Goal: Information Seeking & Learning: Learn about a topic

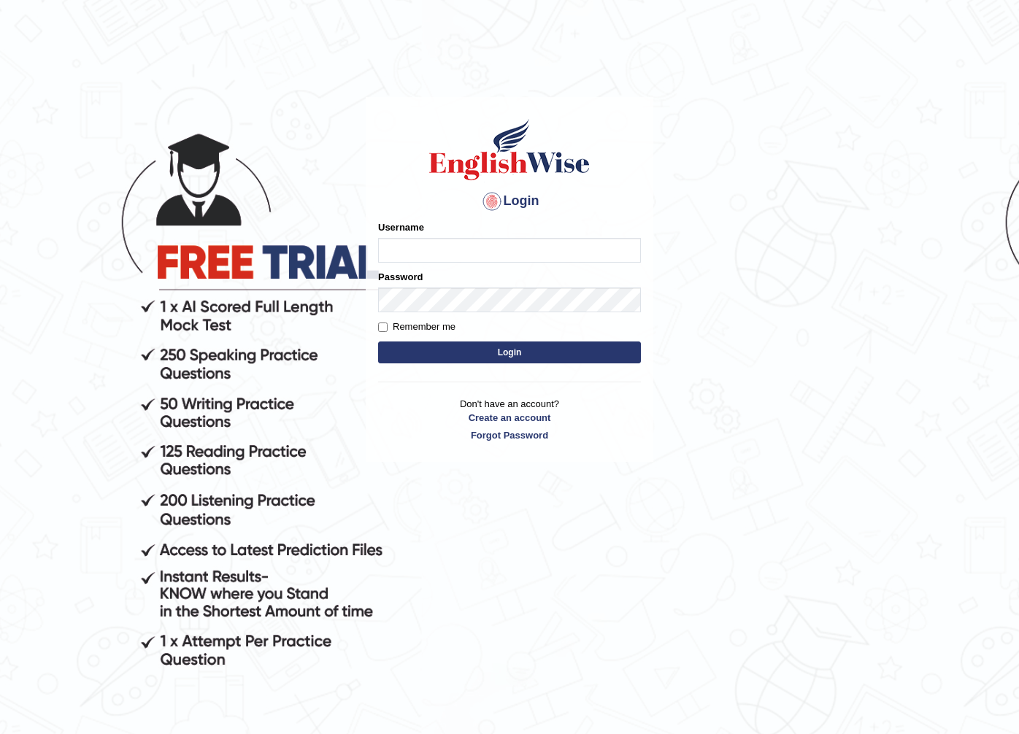
click at [416, 241] on input "Username" at bounding box center [509, 250] width 263 height 25
type input "mohamedelza"
click at [466, 351] on button "Login" at bounding box center [509, 353] width 263 height 22
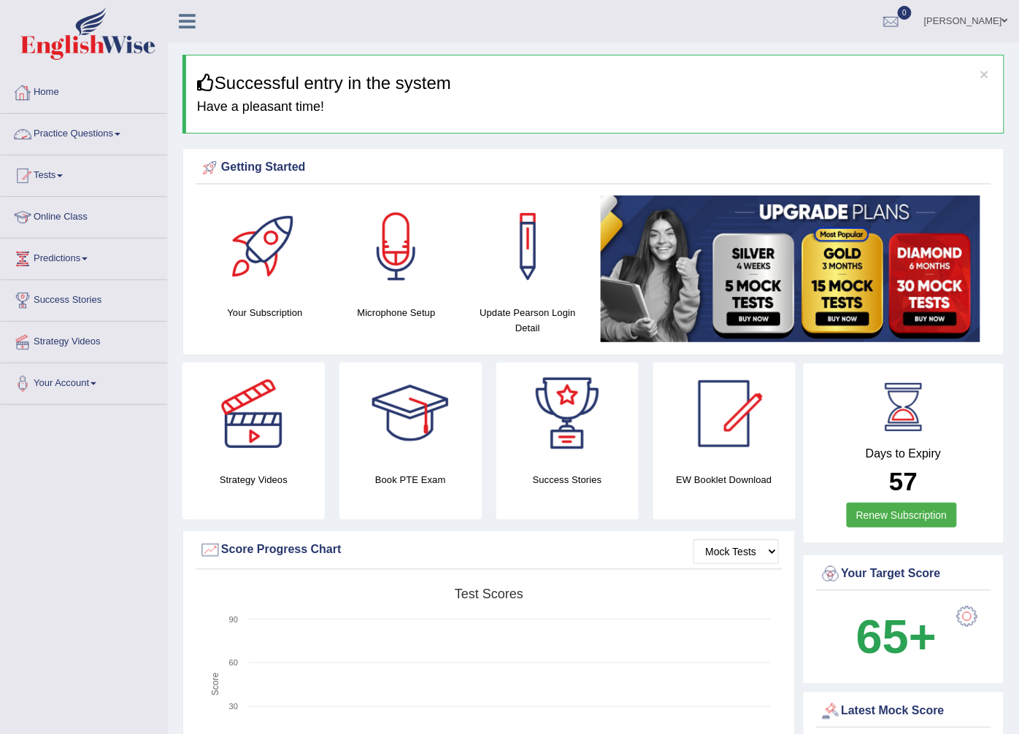
click at [85, 128] on link "Practice Questions" at bounding box center [84, 132] width 166 height 36
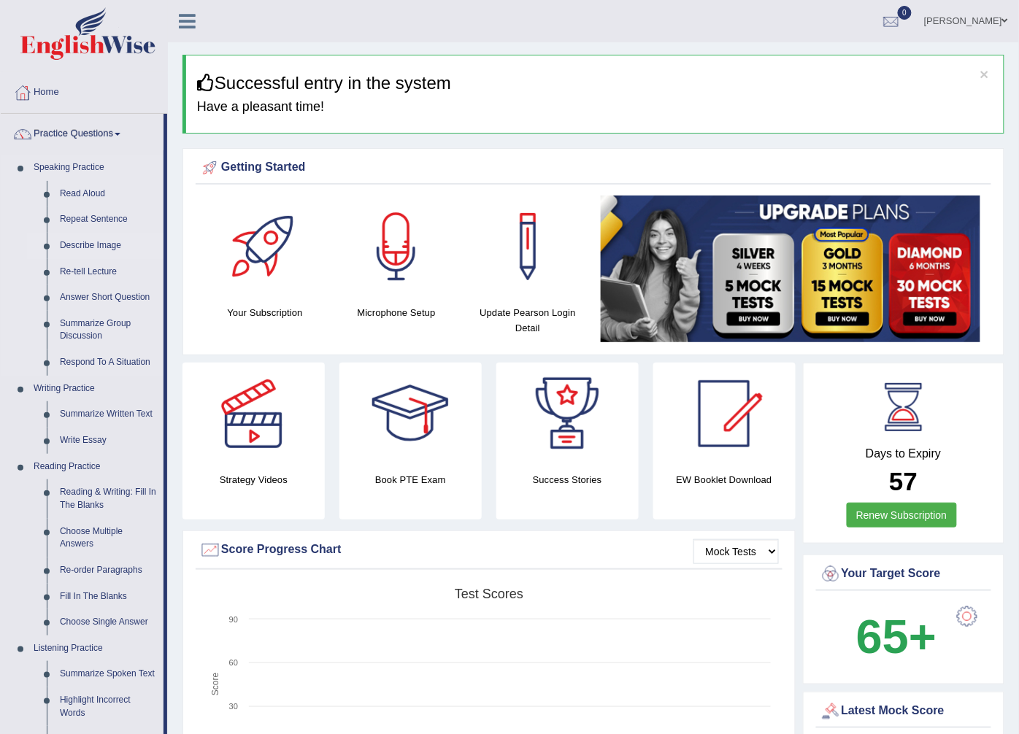
click at [88, 241] on link "Describe Image" at bounding box center [108, 246] width 110 height 26
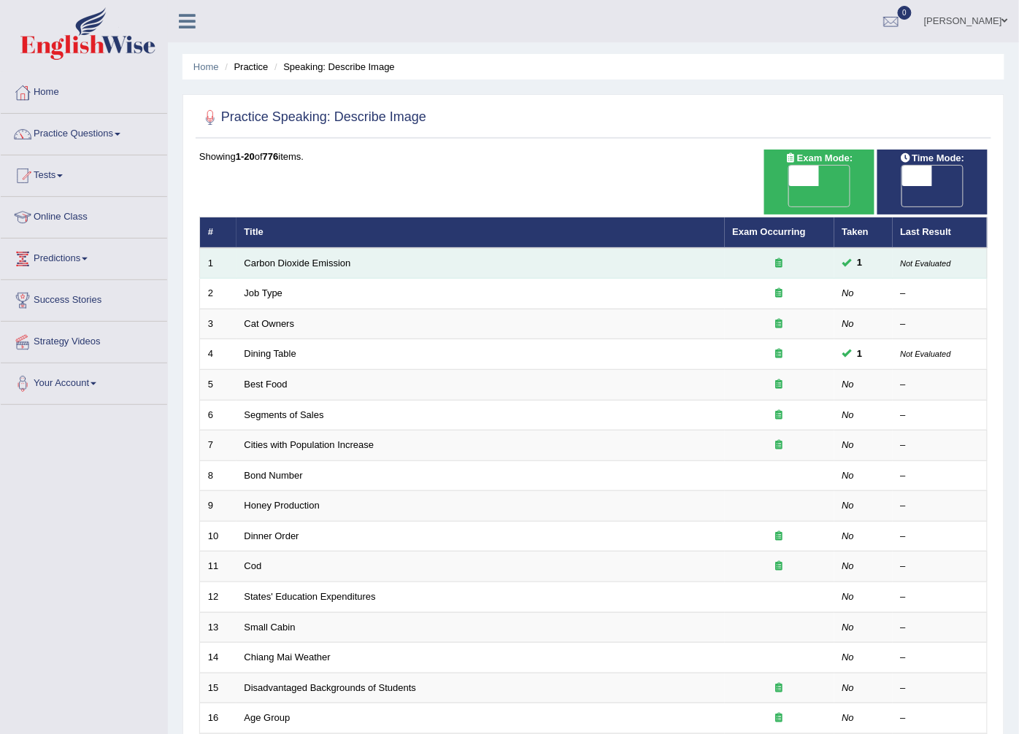
click at [599, 249] on td "Carbon Dioxide Emission" at bounding box center [480, 263] width 488 height 31
click at [288, 258] on link "Carbon Dioxide Emission" at bounding box center [298, 263] width 107 height 11
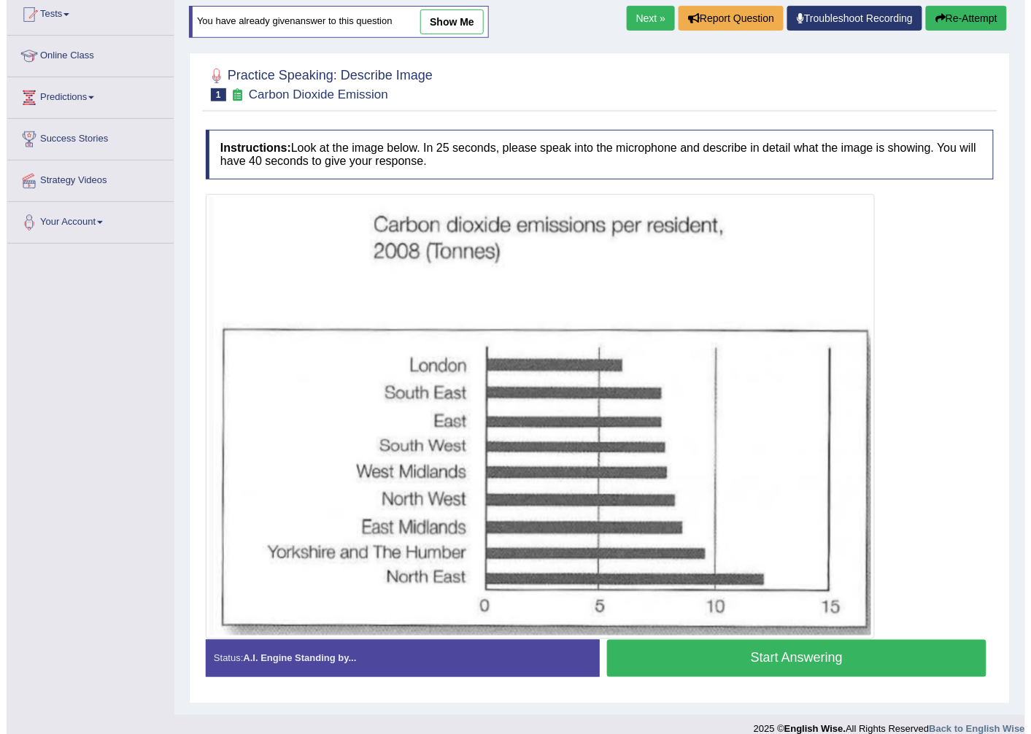
scroll to position [180, 0]
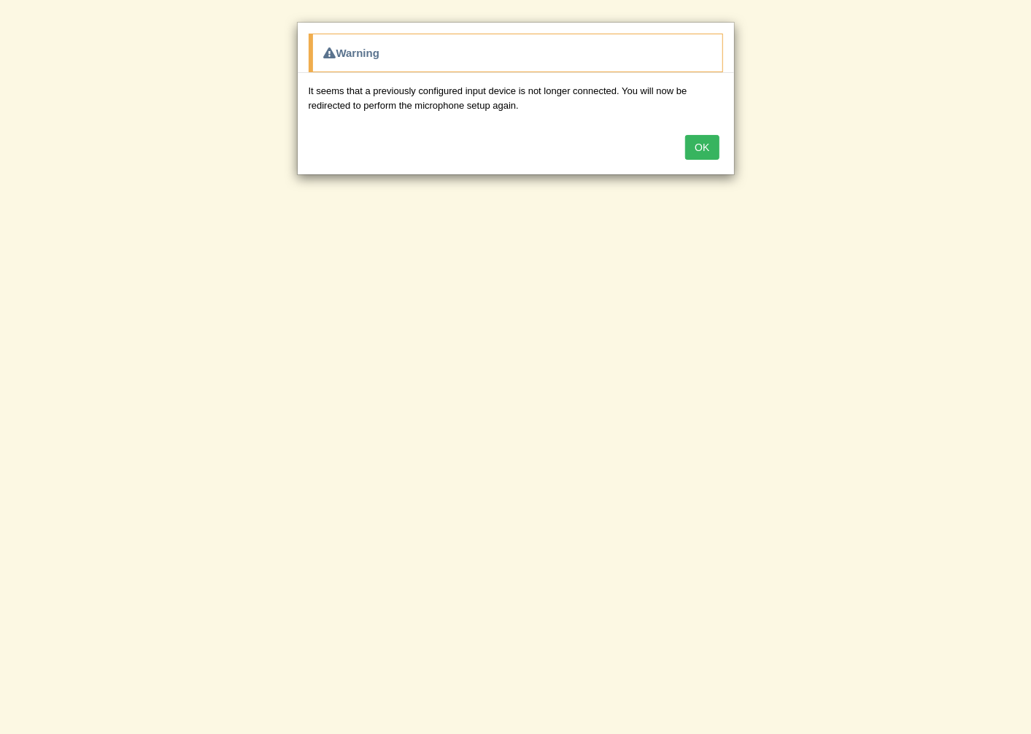
click at [703, 155] on button "OK" at bounding box center [702, 147] width 34 height 25
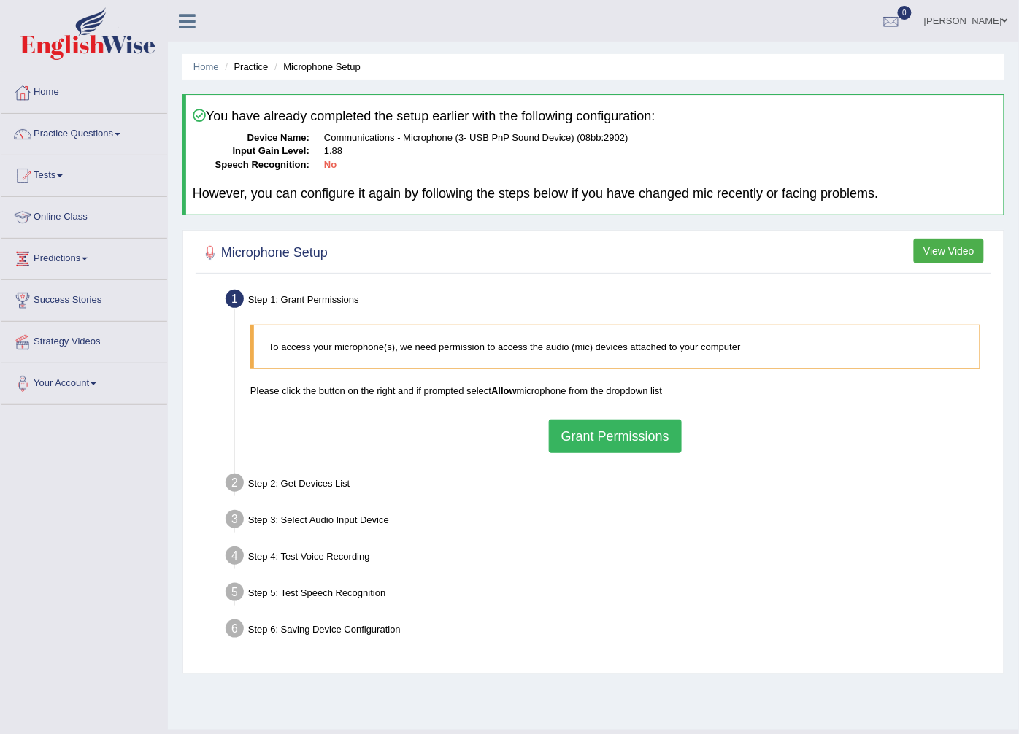
click at [573, 445] on button "Grant Permissions" at bounding box center [615, 437] width 133 height 34
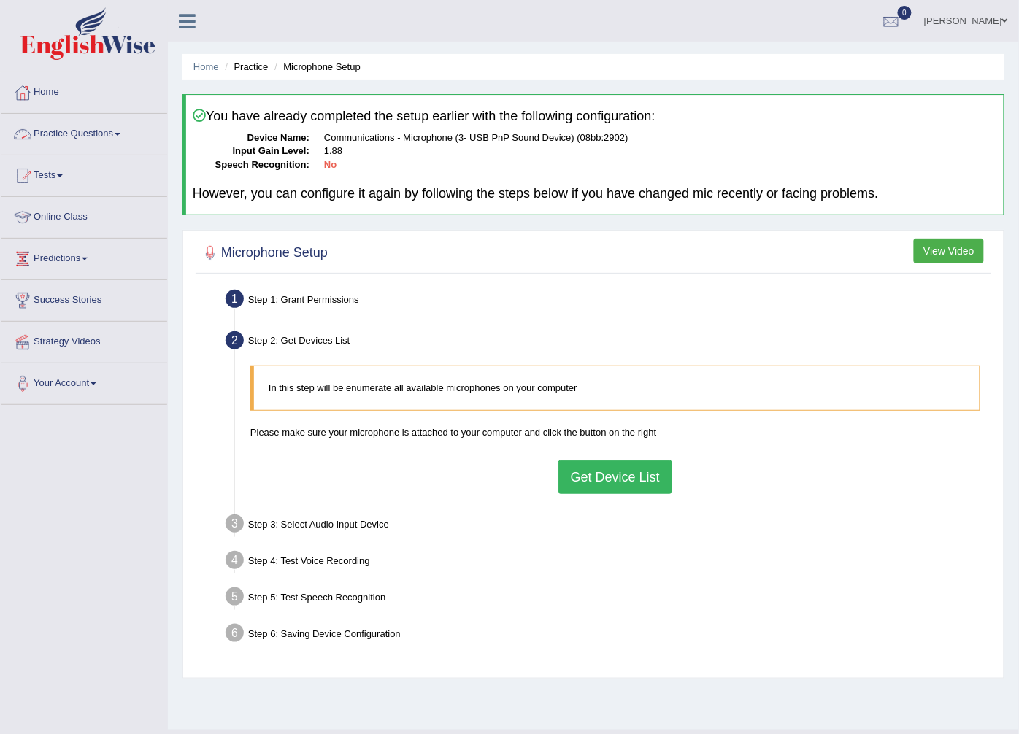
click at [85, 139] on link "Practice Questions" at bounding box center [84, 132] width 166 height 36
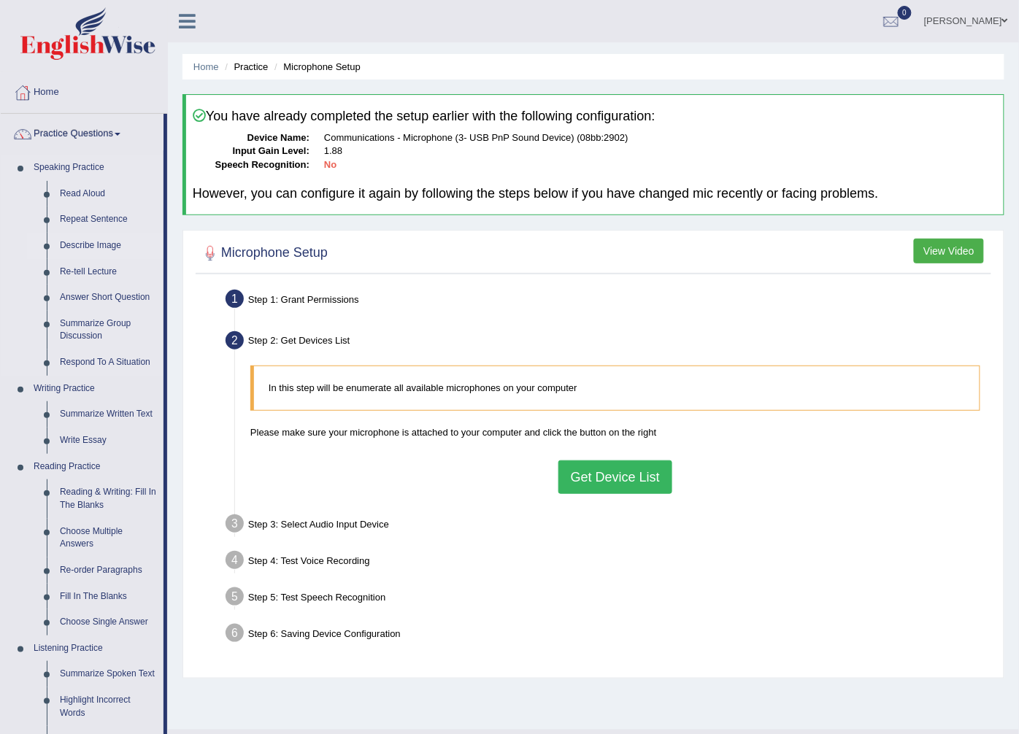
click at [106, 236] on link "Describe Image" at bounding box center [108, 246] width 110 height 26
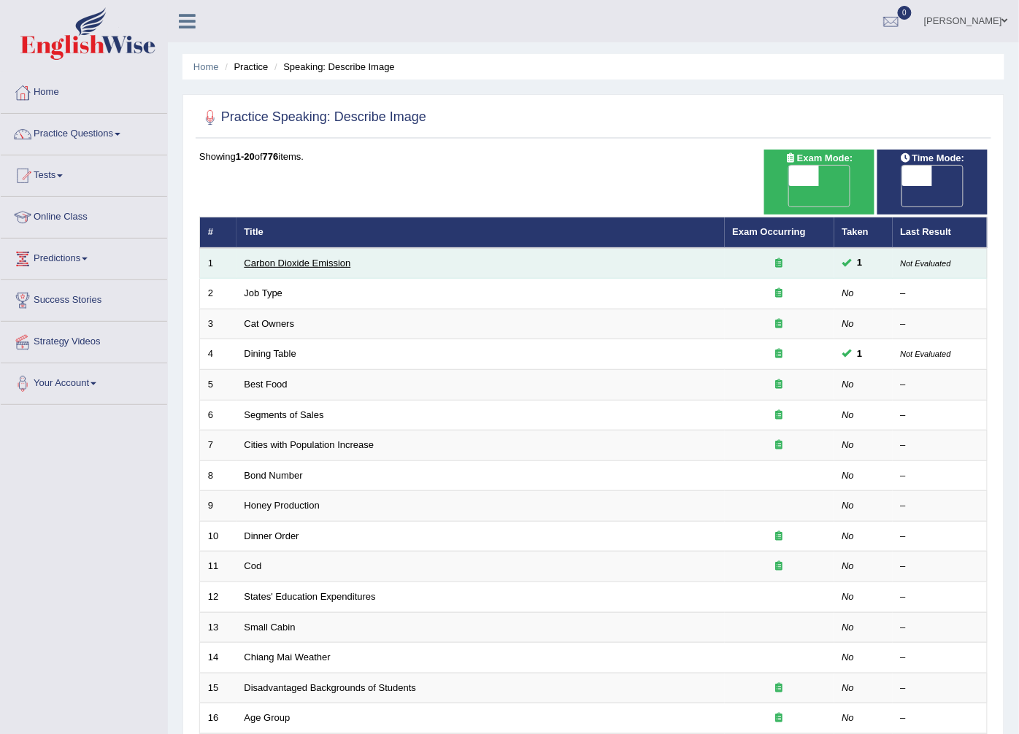
click at [321, 258] on link "Carbon Dioxide Emission" at bounding box center [298, 263] width 107 height 11
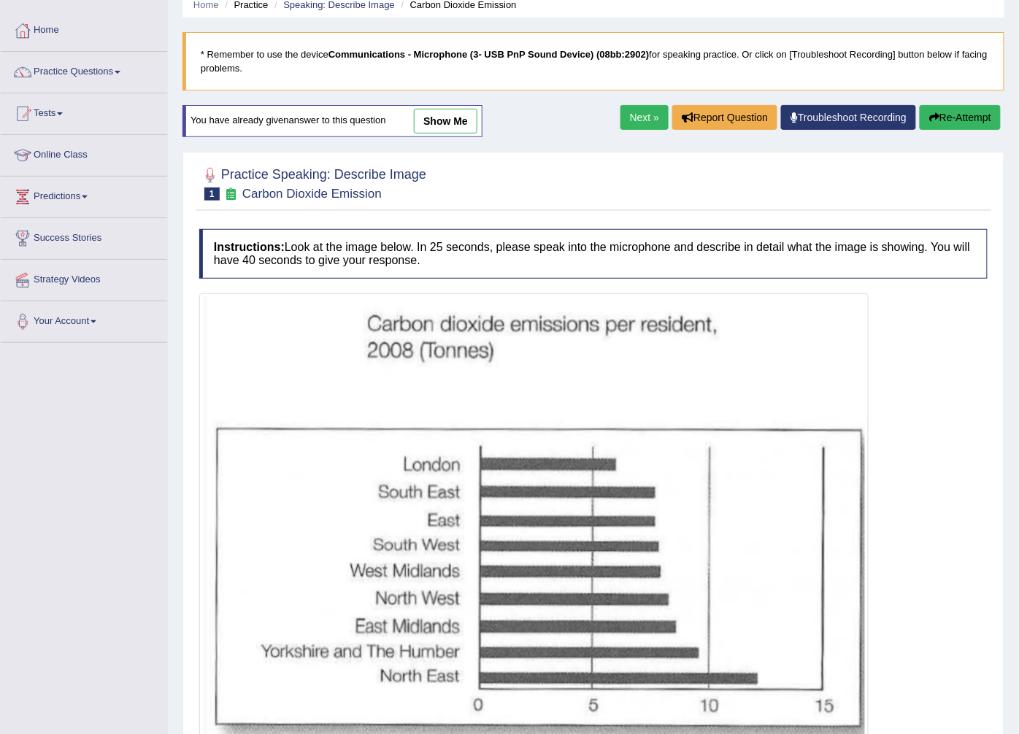
scroll to position [180, 0]
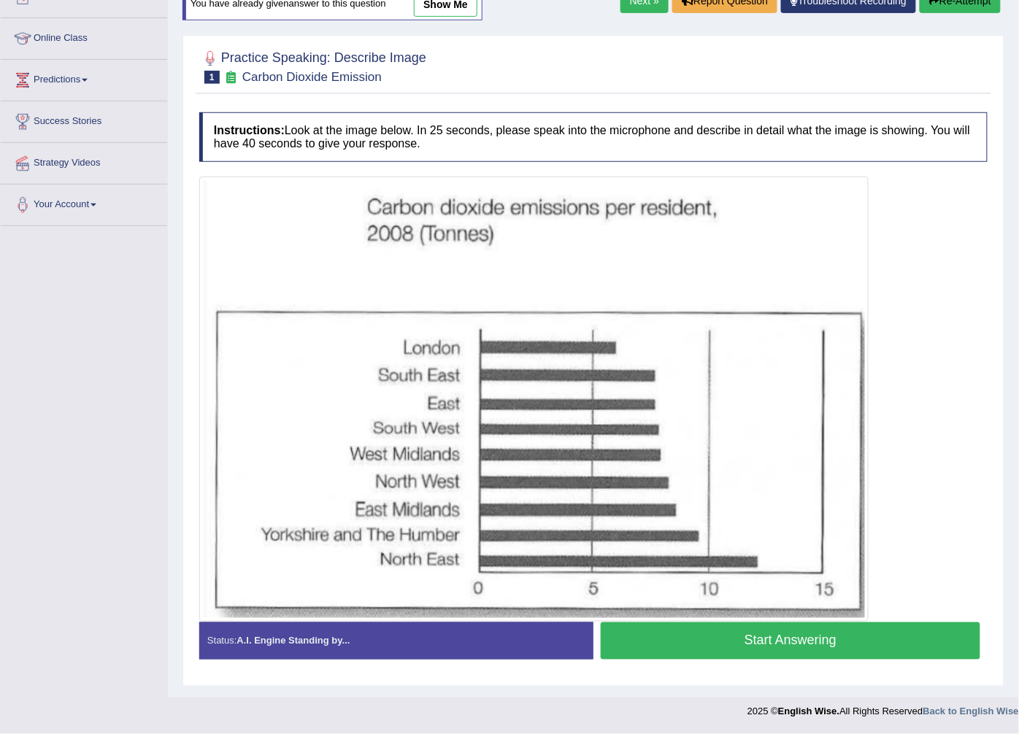
click at [453, 1] on link "show me" at bounding box center [446, 4] width 64 height 25
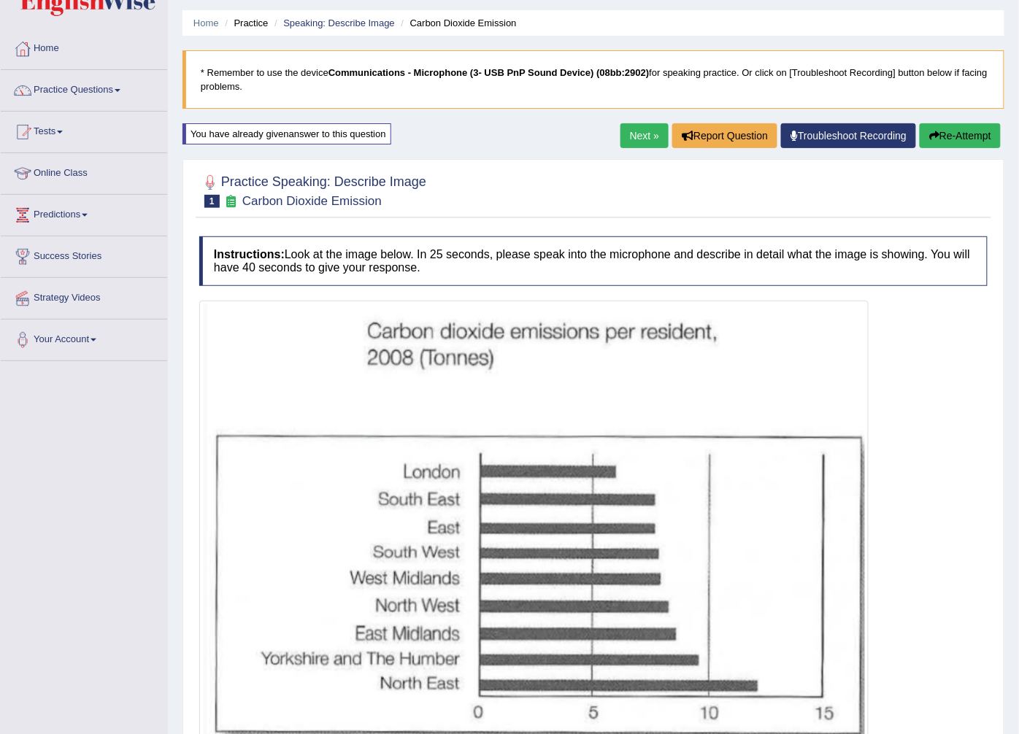
scroll to position [0, 0]
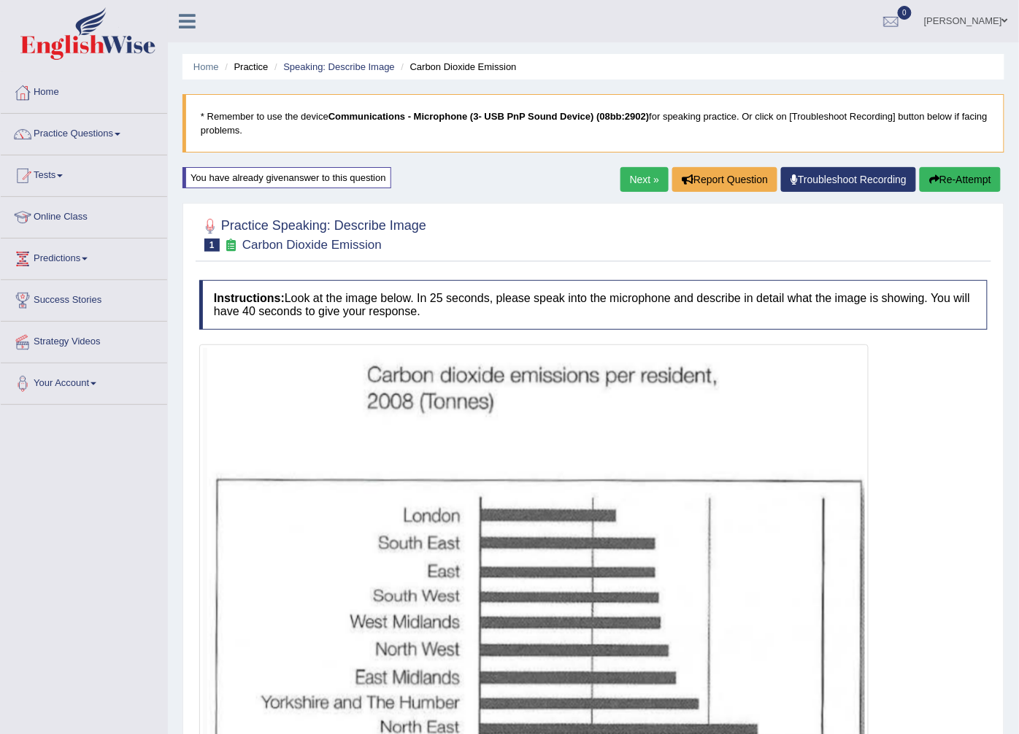
click at [988, 188] on button "Re-Attempt" at bounding box center [960, 179] width 81 height 25
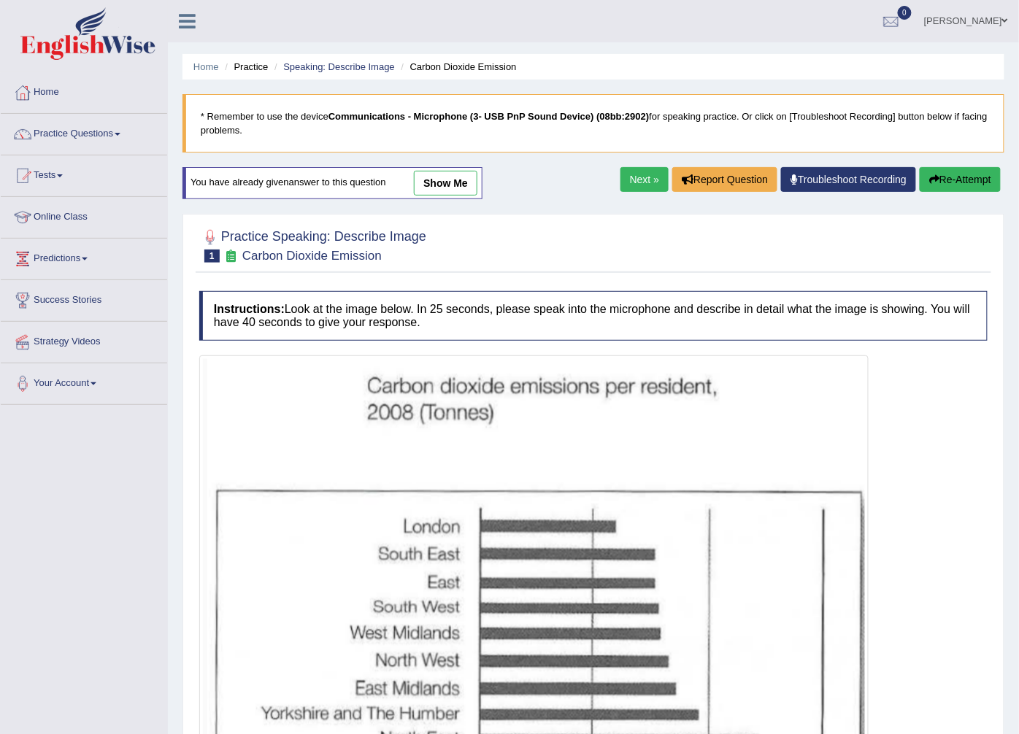
scroll to position [180, 0]
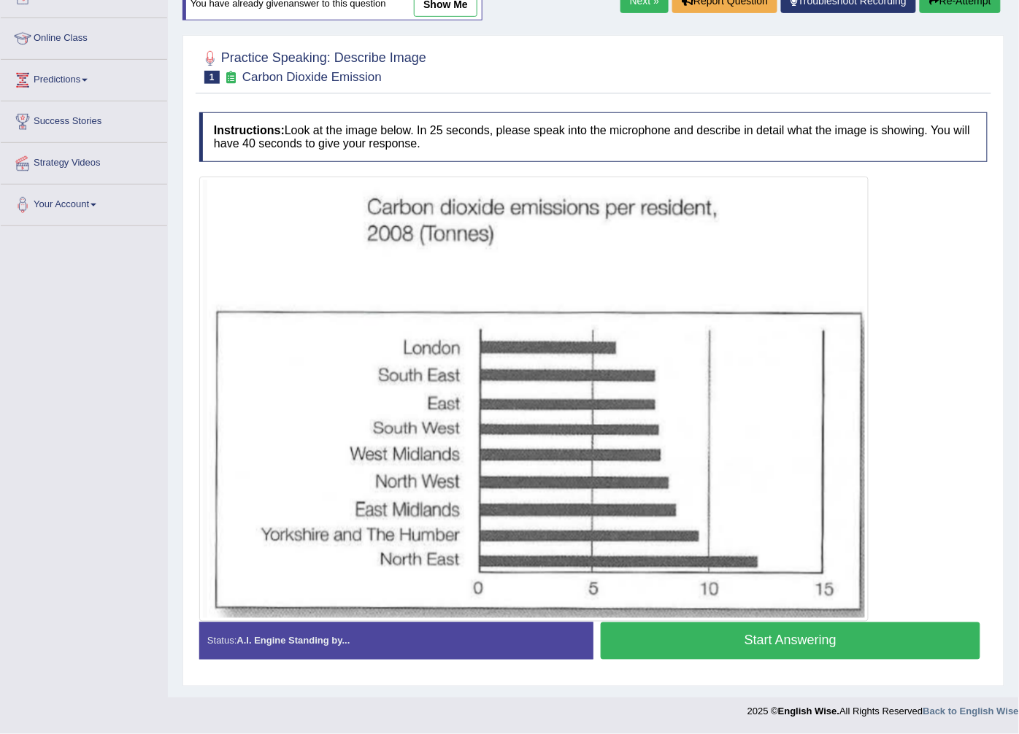
click at [695, 653] on button "Start Answering" at bounding box center [791, 641] width 380 height 37
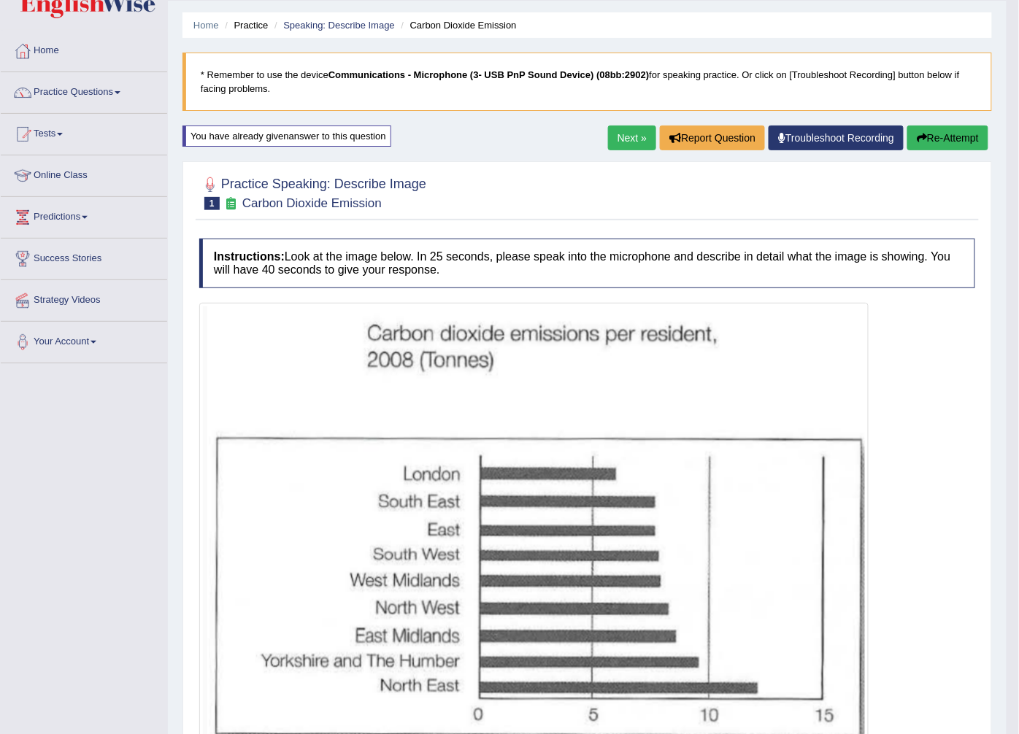
scroll to position [0, 0]
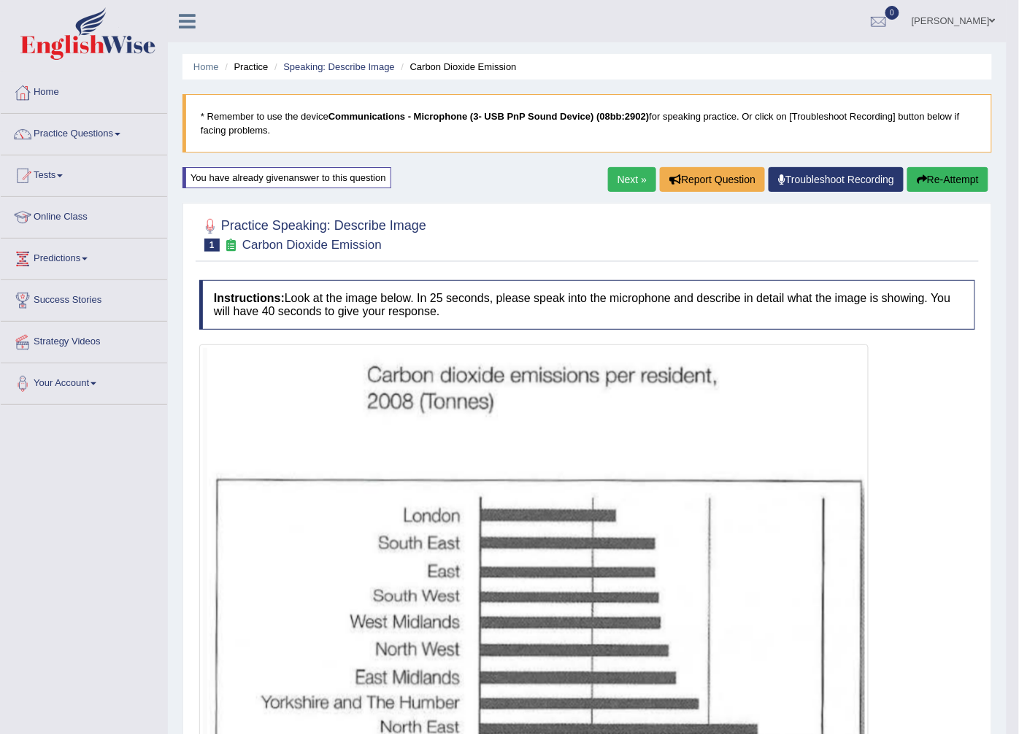
click at [628, 179] on link "Next »" at bounding box center [632, 179] width 48 height 25
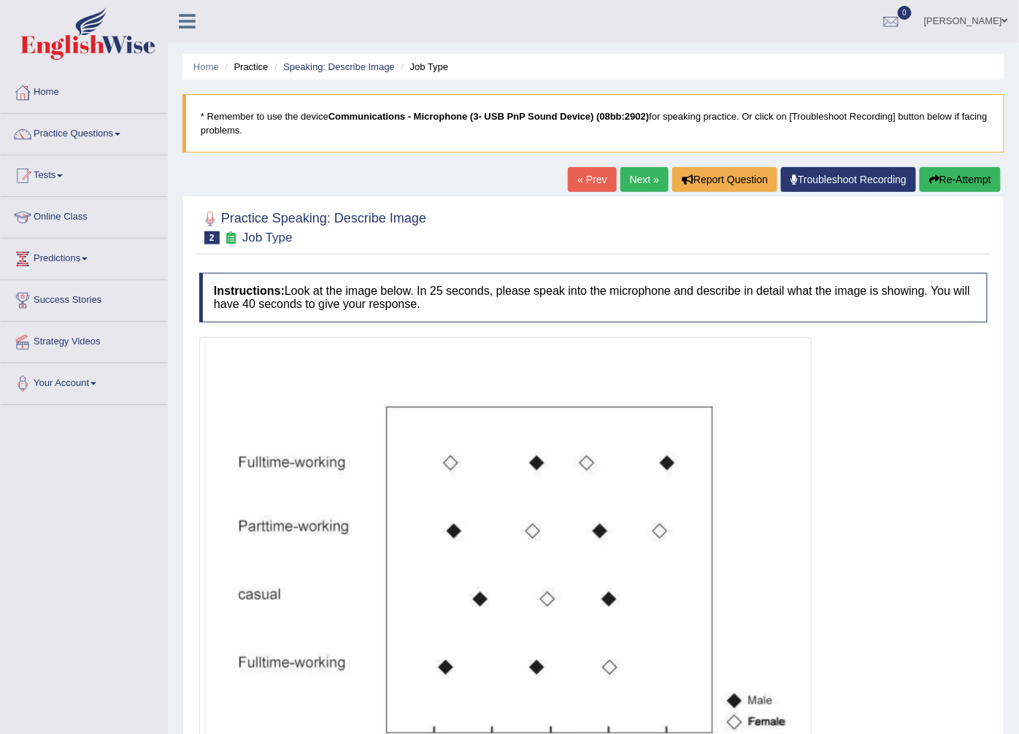
click at [631, 188] on link "Next »" at bounding box center [644, 179] width 48 height 25
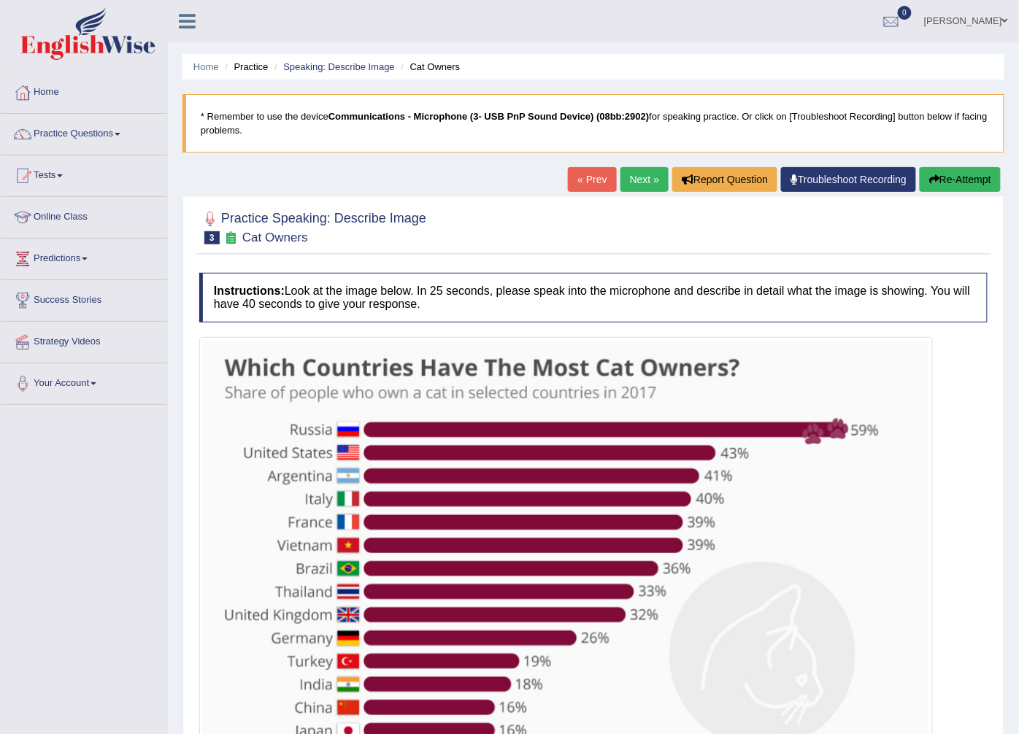
click at [644, 180] on link "Next »" at bounding box center [644, 179] width 48 height 25
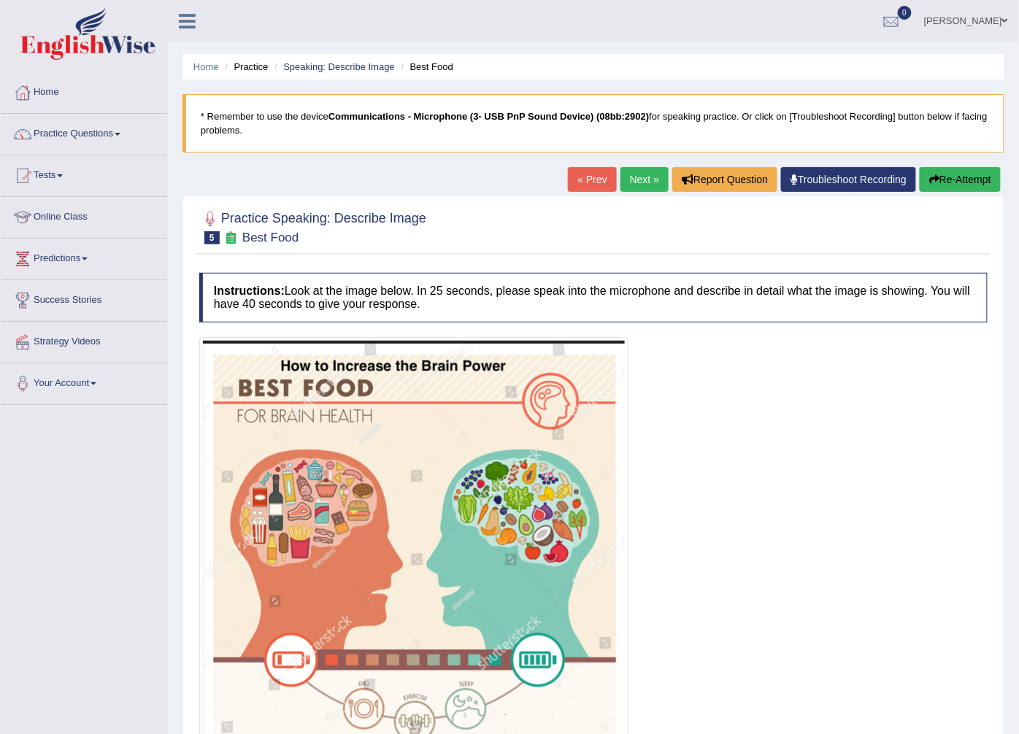
click at [626, 188] on link "Next »" at bounding box center [644, 179] width 48 height 25
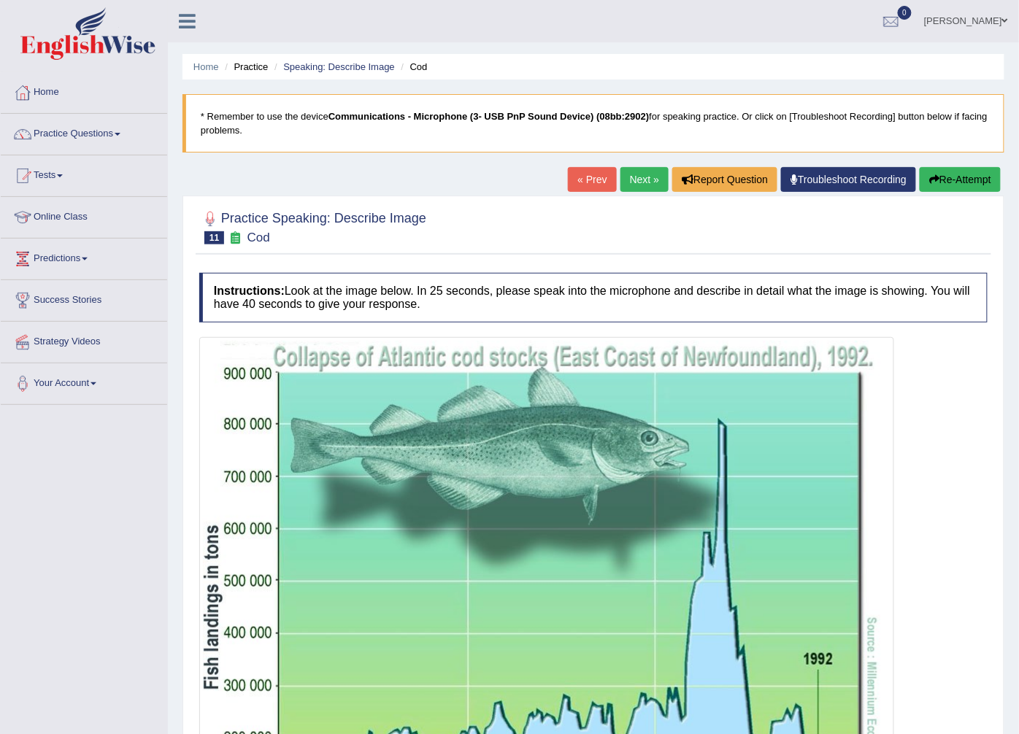
click at [585, 187] on link "« Prev" at bounding box center [592, 179] width 48 height 25
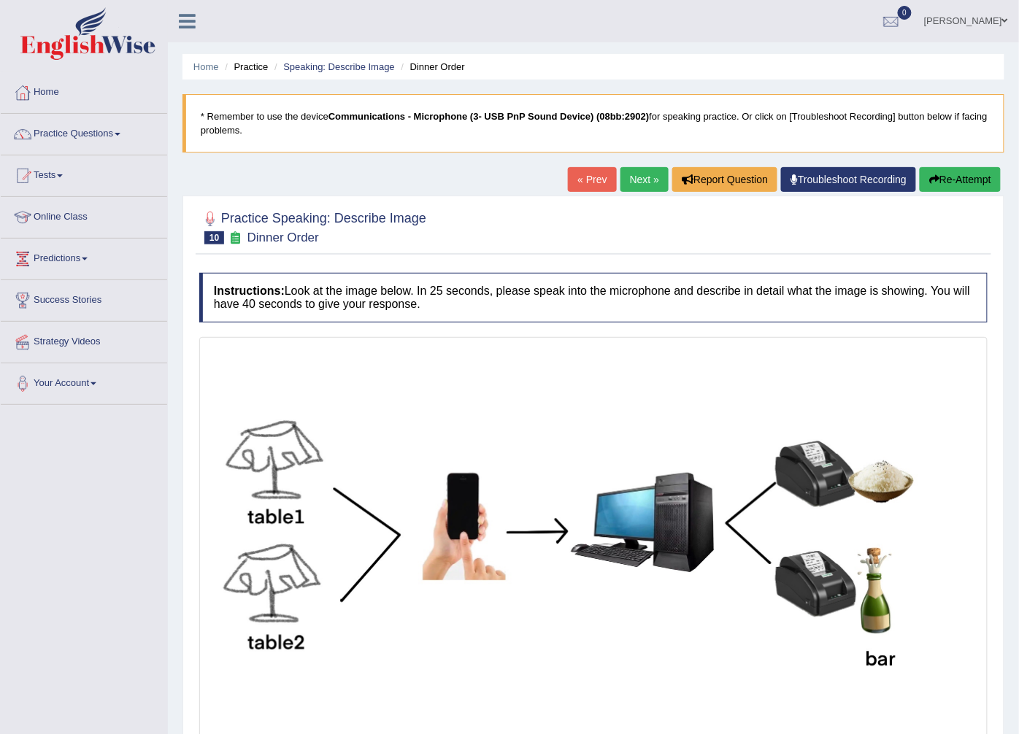
click at [650, 175] on link "Next »" at bounding box center [644, 179] width 48 height 25
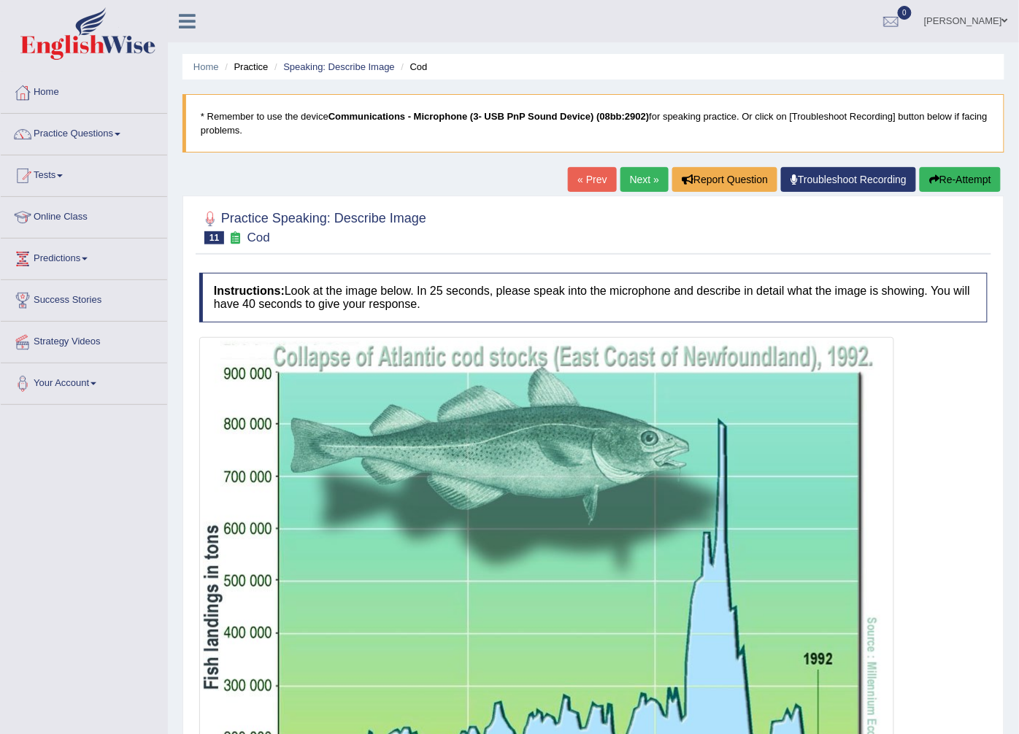
click at [637, 180] on link "Next »" at bounding box center [644, 179] width 48 height 25
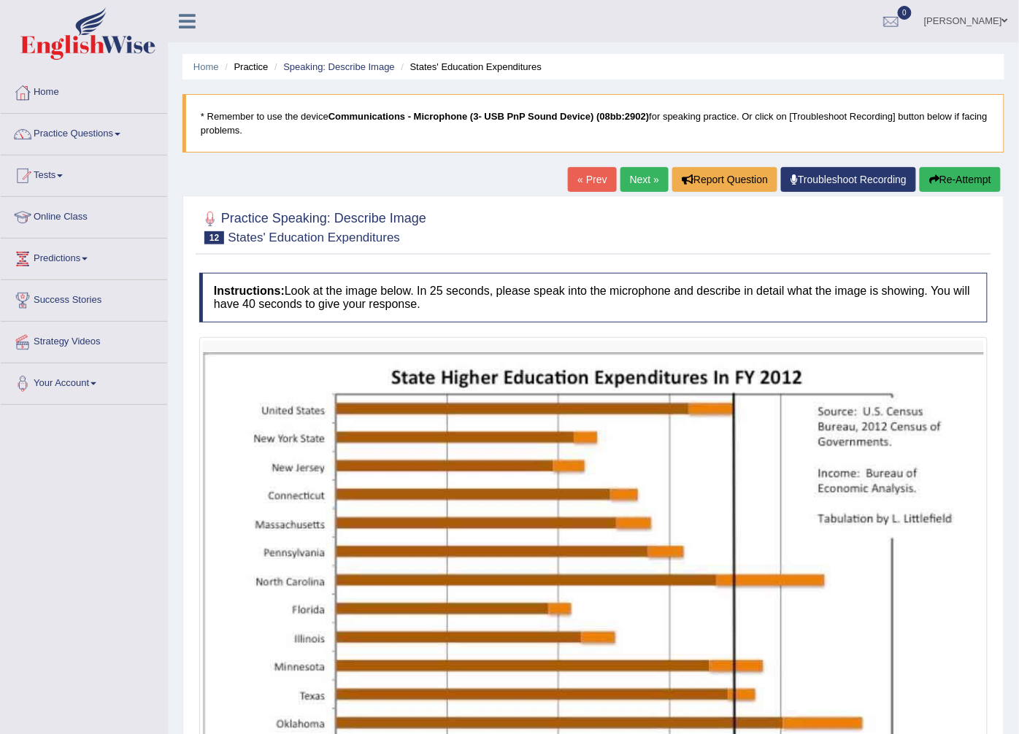
click at [602, 181] on link "« Prev" at bounding box center [592, 179] width 48 height 25
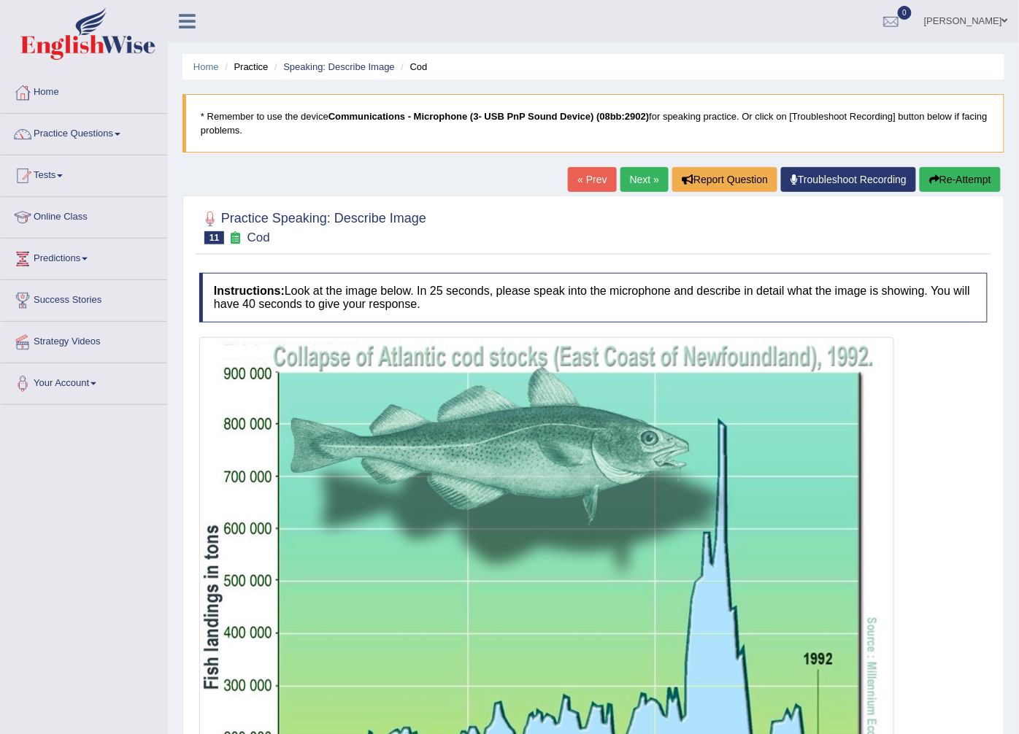
click at [648, 184] on link "Next »" at bounding box center [644, 179] width 48 height 25
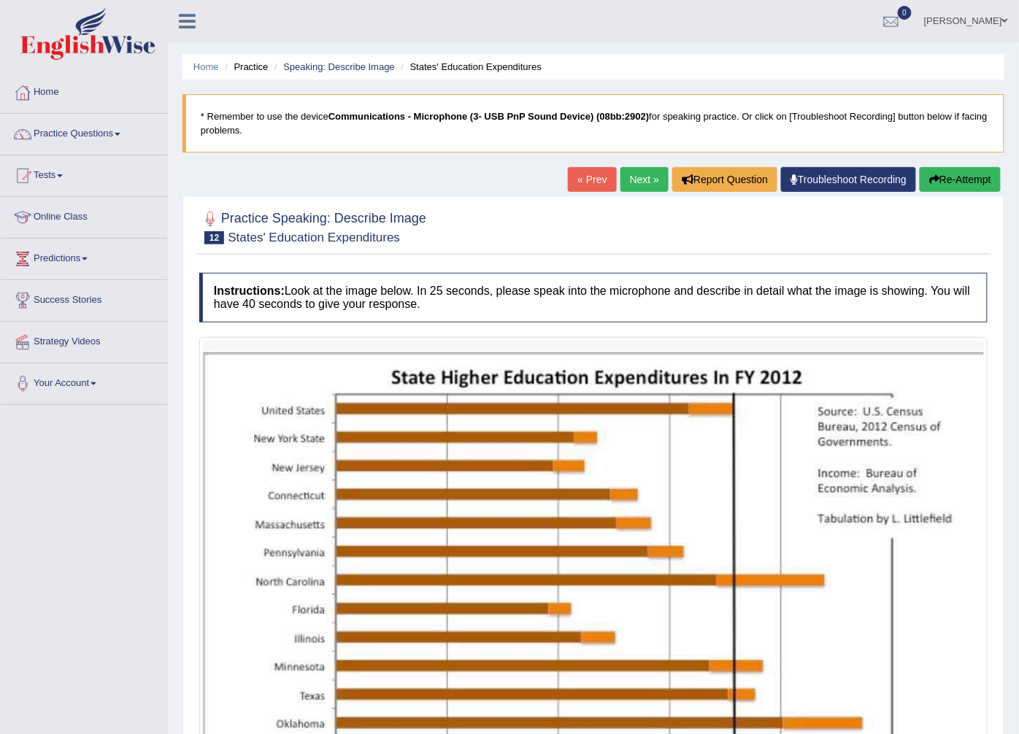
click at [629, 178] on link "Next »" at bounding box center [644, 179] width 48 height 25
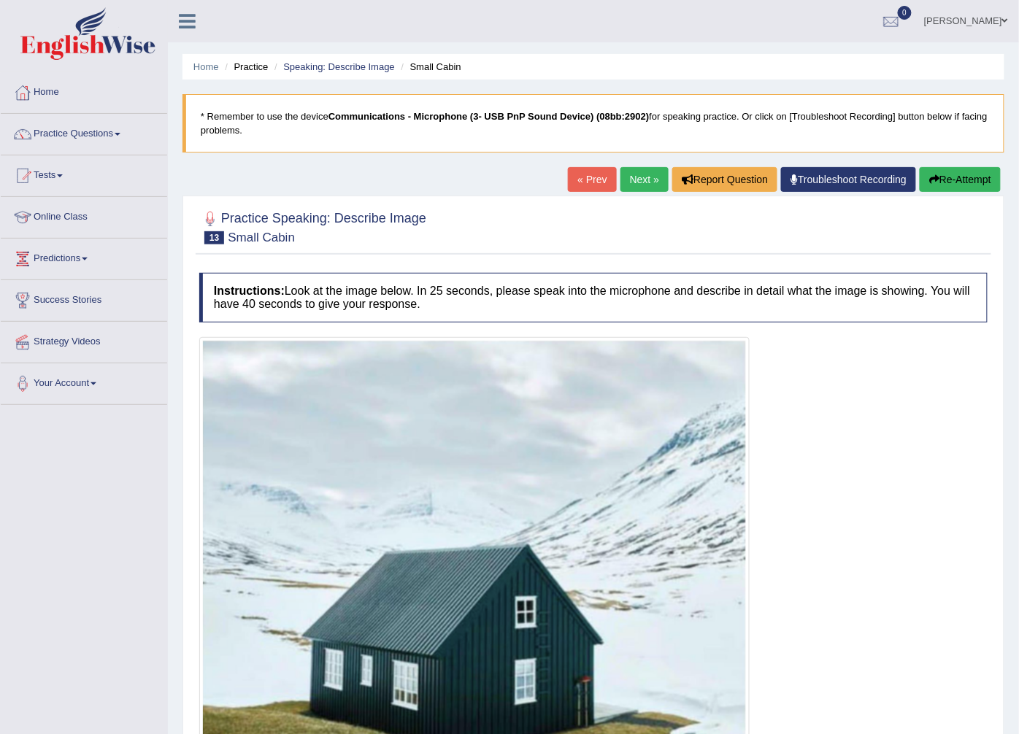
click at [568, 177] on link "« Prev" at bounding box center [592, 179] width 48 height 25
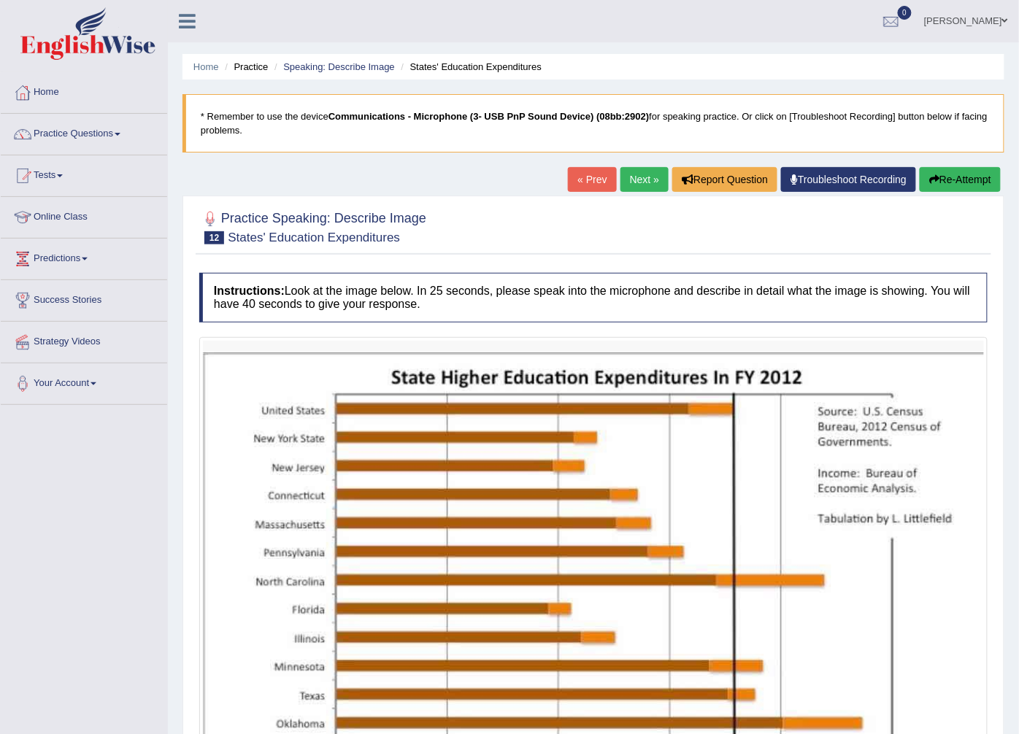
click at [631, 182] on link "Next »" at bounding box center [644, 179] width 48 height 25
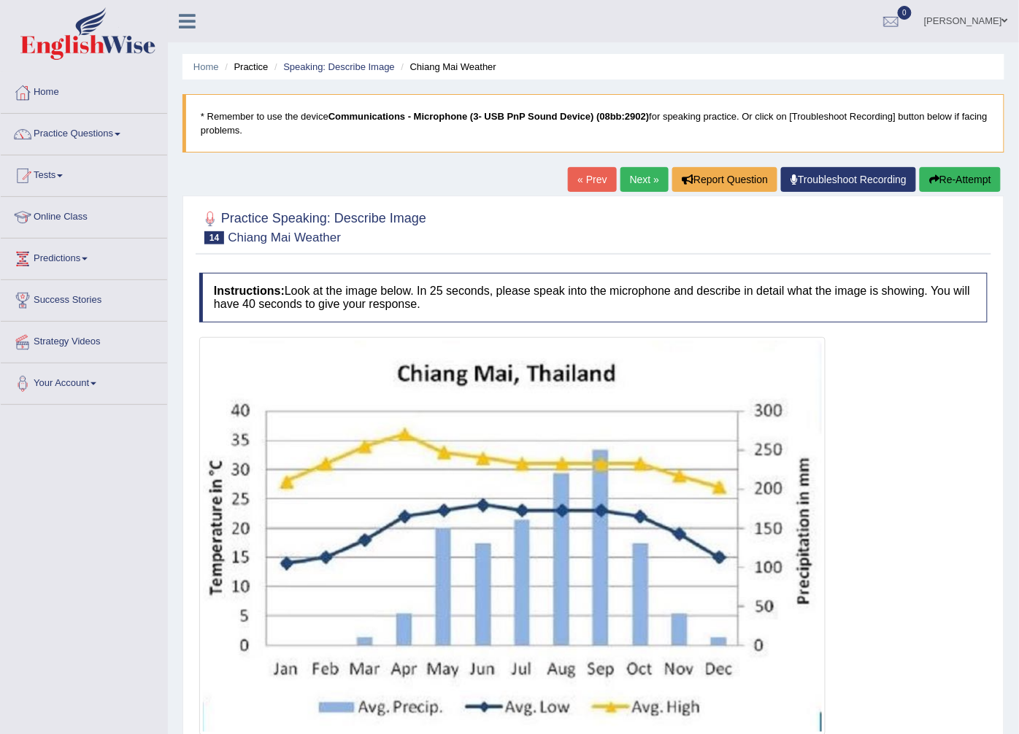
click at [625, 184] on link "Next »" at bounding box center [644, 179] width 48 height 25
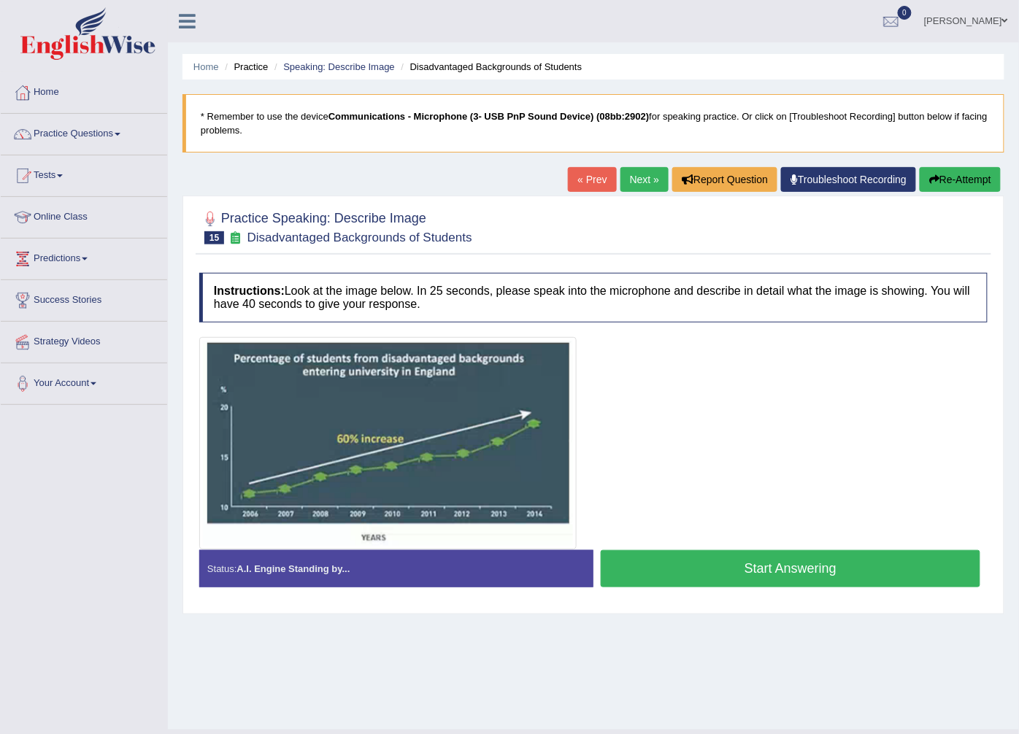
click at [625, 184] on link "Next »" at bounding box center [644, 179] width 48 height 25
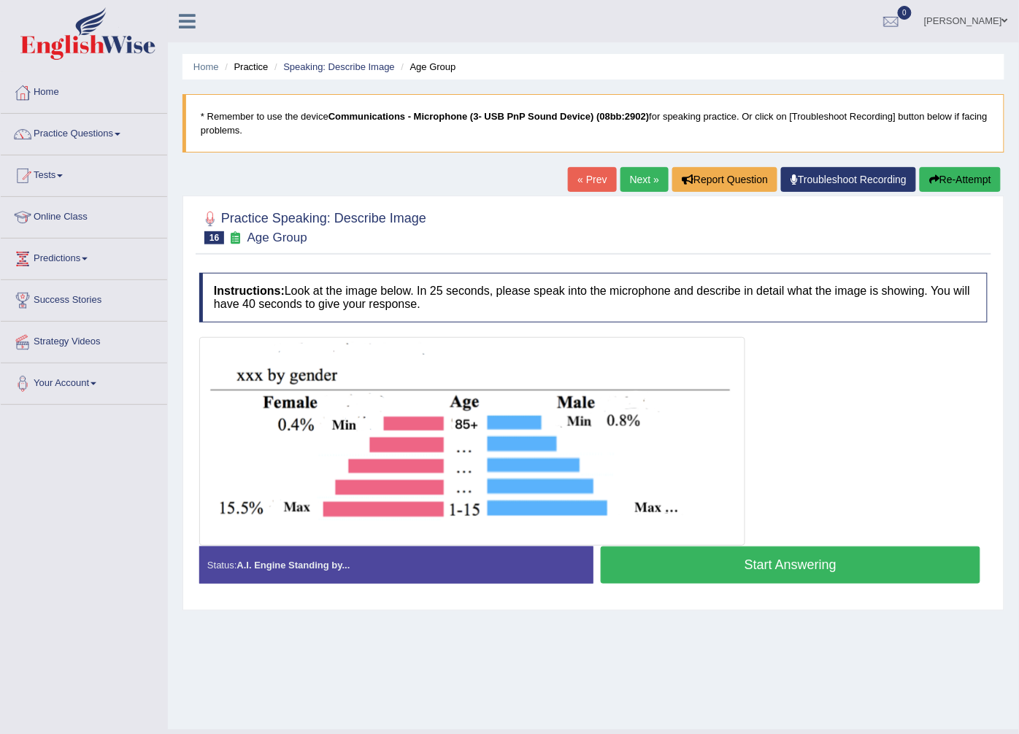
click at [623, 184] on link "Next »" at bounding box center [644, 179] width 48 height 25
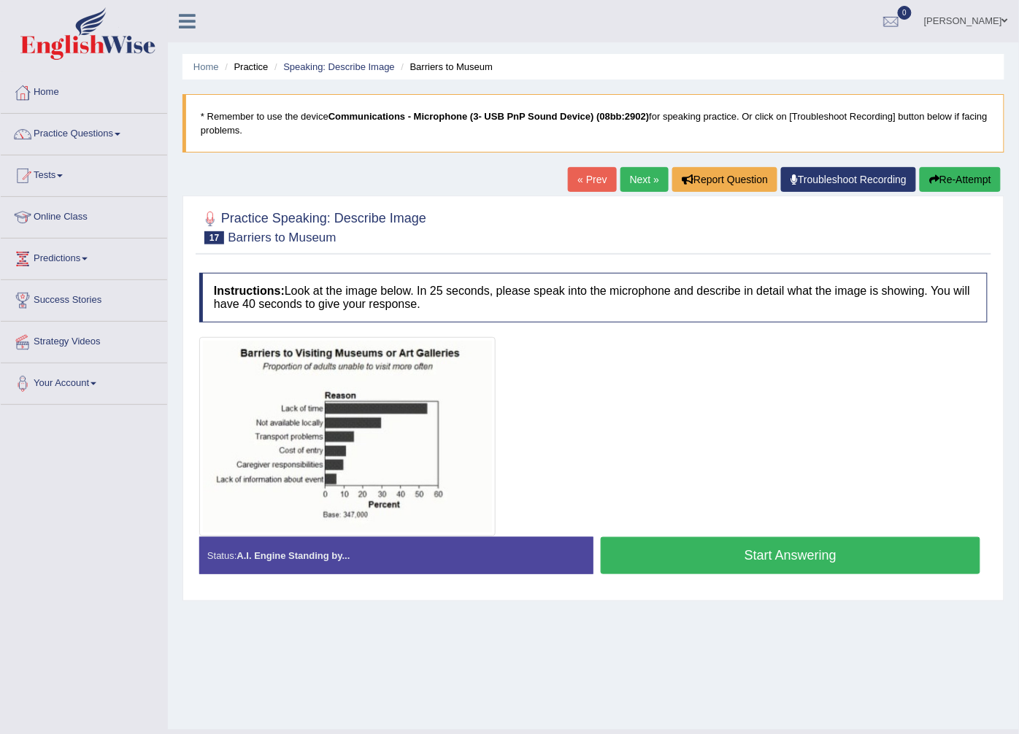
click at [621, 185] on link "Next »" at bounding box center [644, 179] width 48 height 25
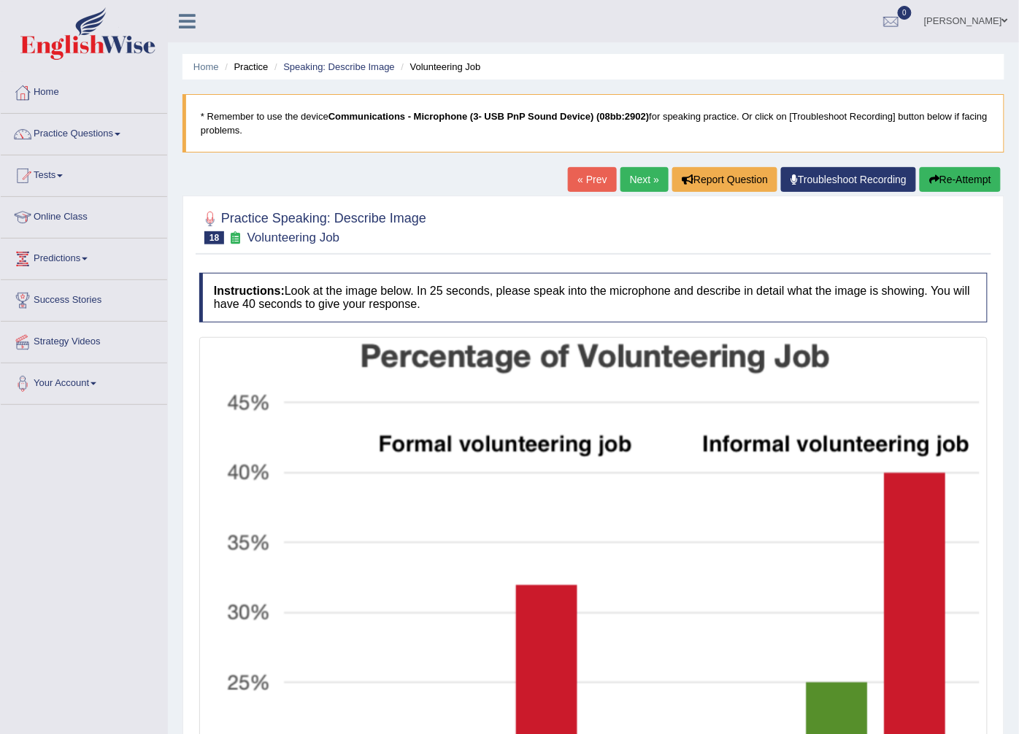
click at [621, 185] on link "Next »" at bounding box center [644, 179] width 48 height 25
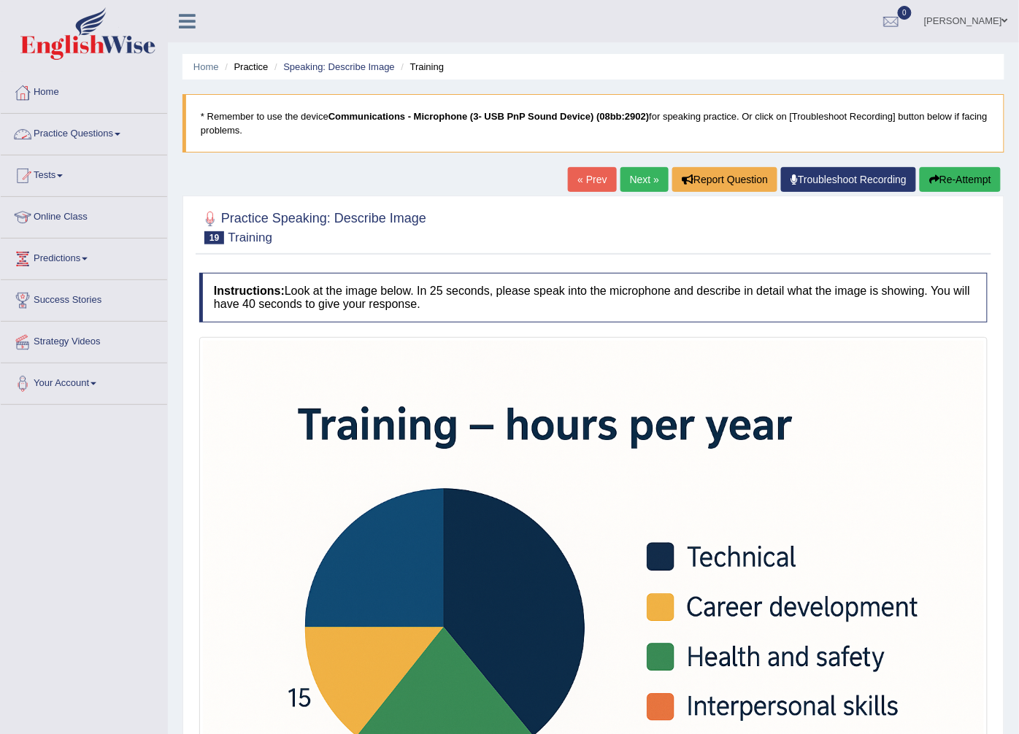
click at [120, 140] on link "Practice Questions" at bounding box center [84, 132] width 166 height 36
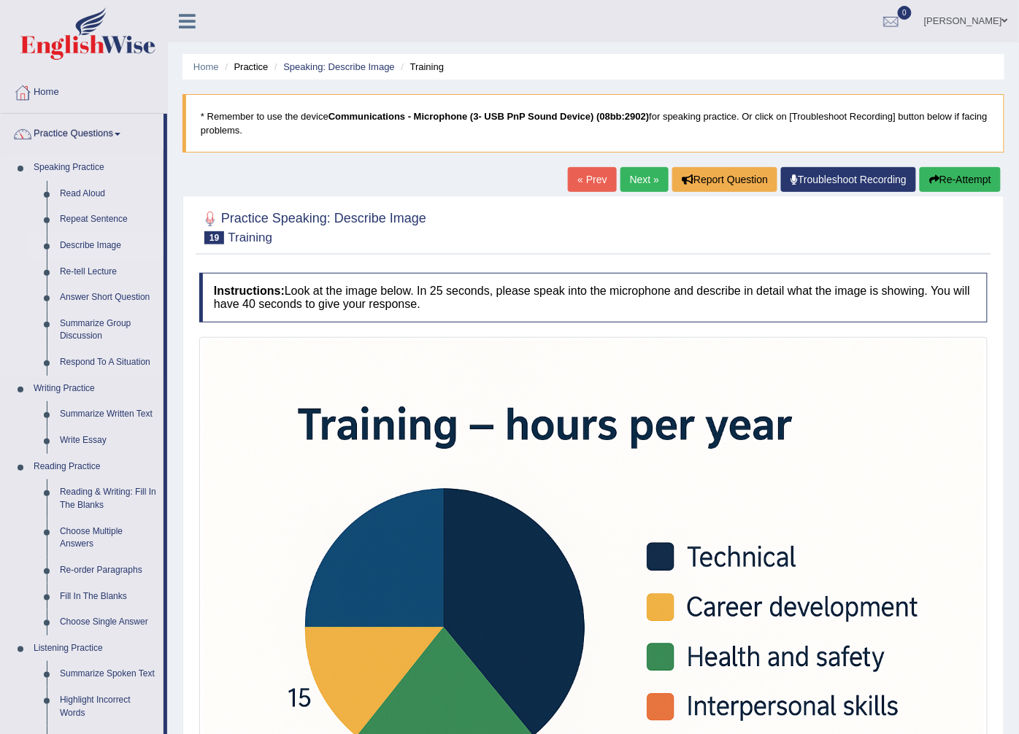
click at [93, 239] on link "Describe Image" at bounding box center [108, 246] width 110 height 26
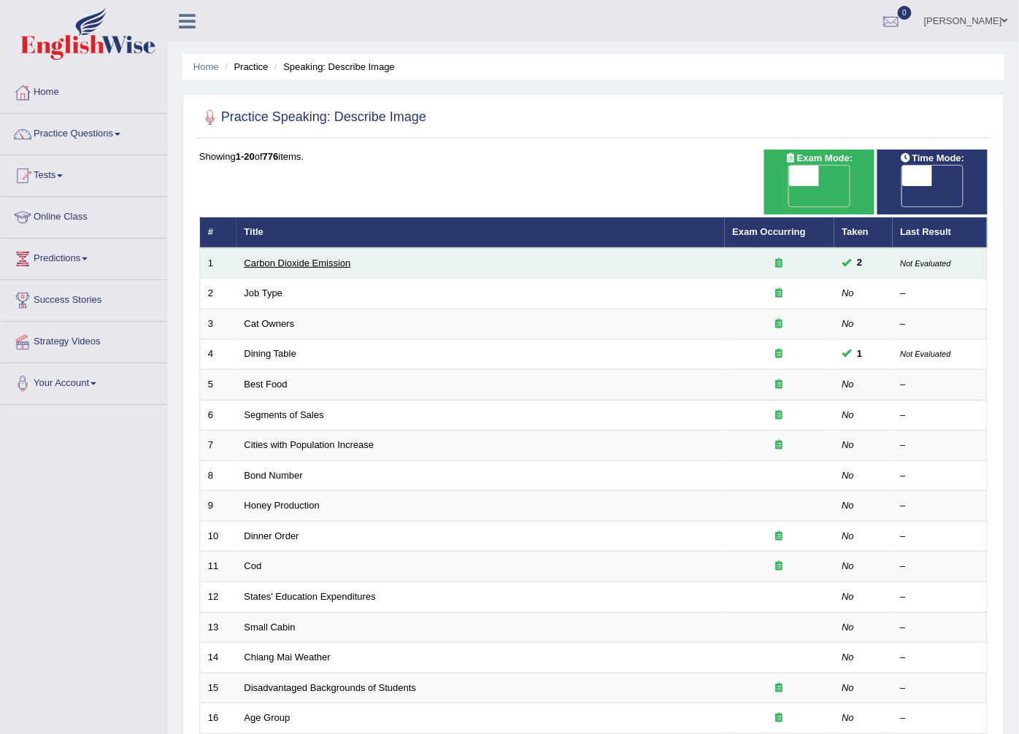
click at [307, 258] on link "Carbon Dioxide Emission" at bounding box center [298, 263] width 107 height 11
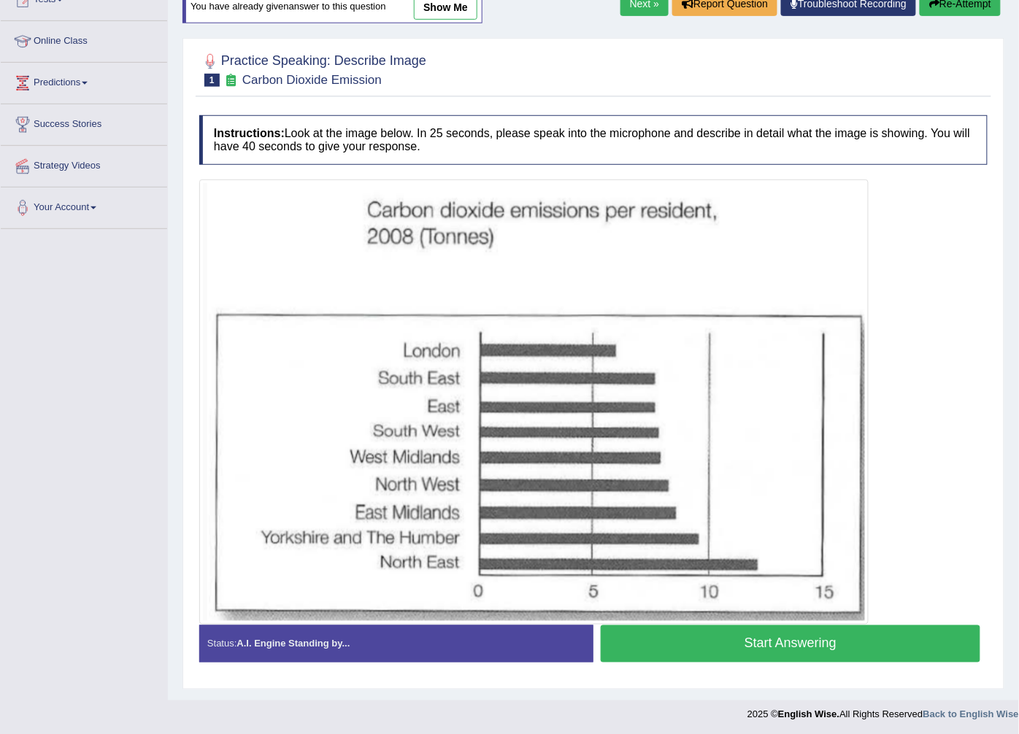
scroll to position [180, 0]
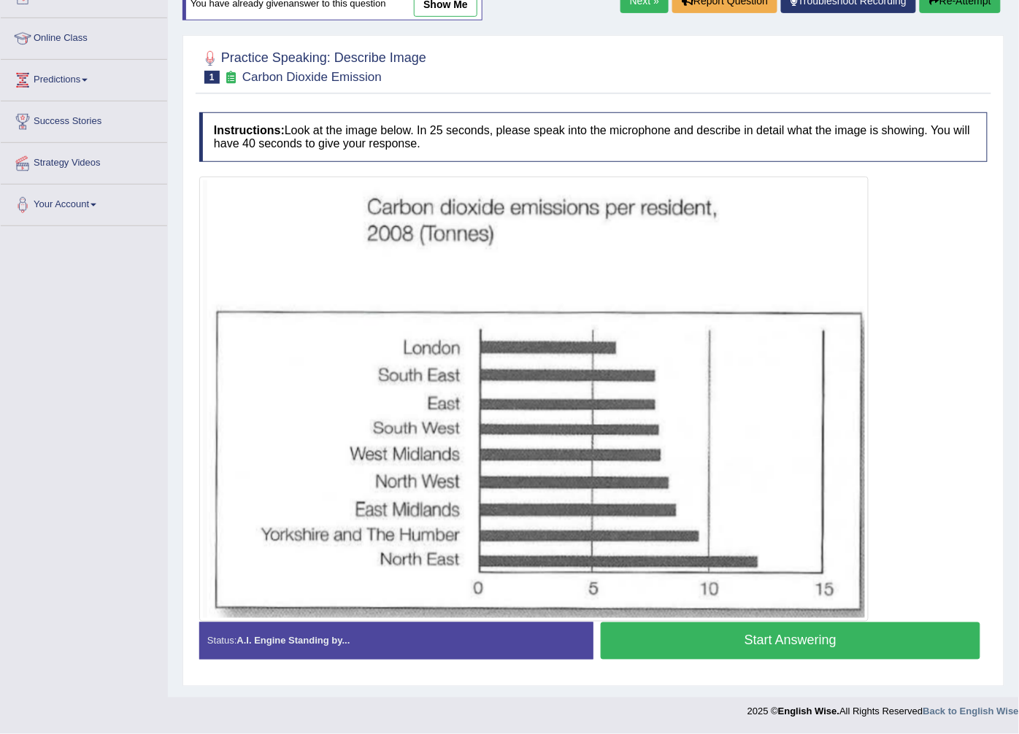
click at [747, 640] on button "Start Answering" at bounding box center [791, 641] width 380 height 37
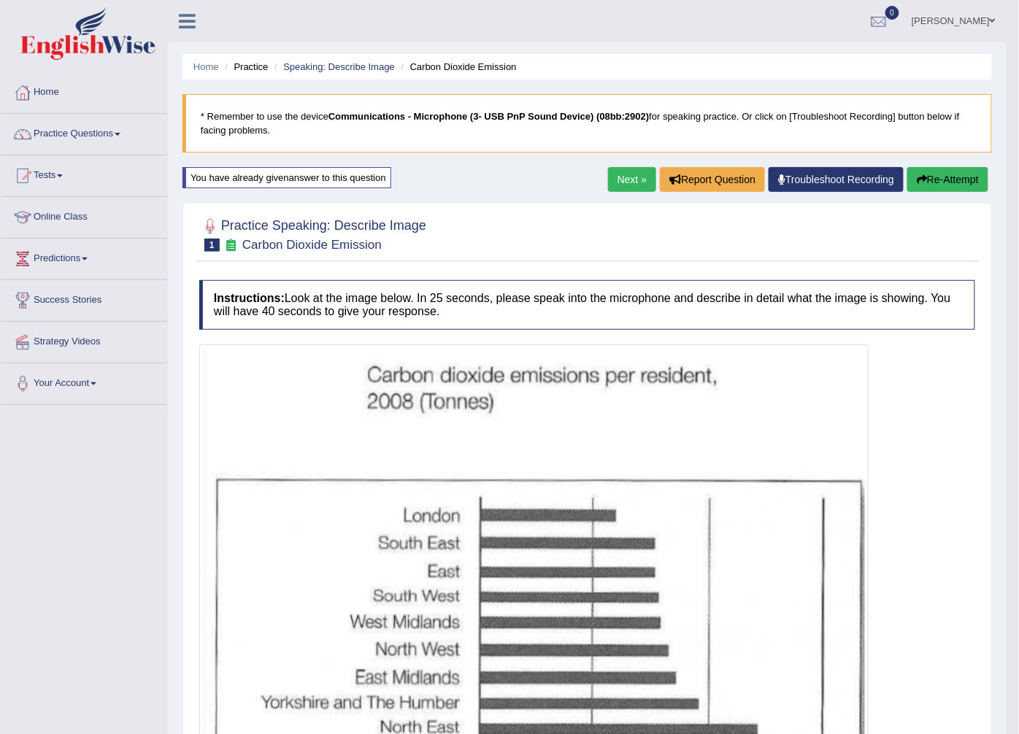
scroll to position [479, 0]
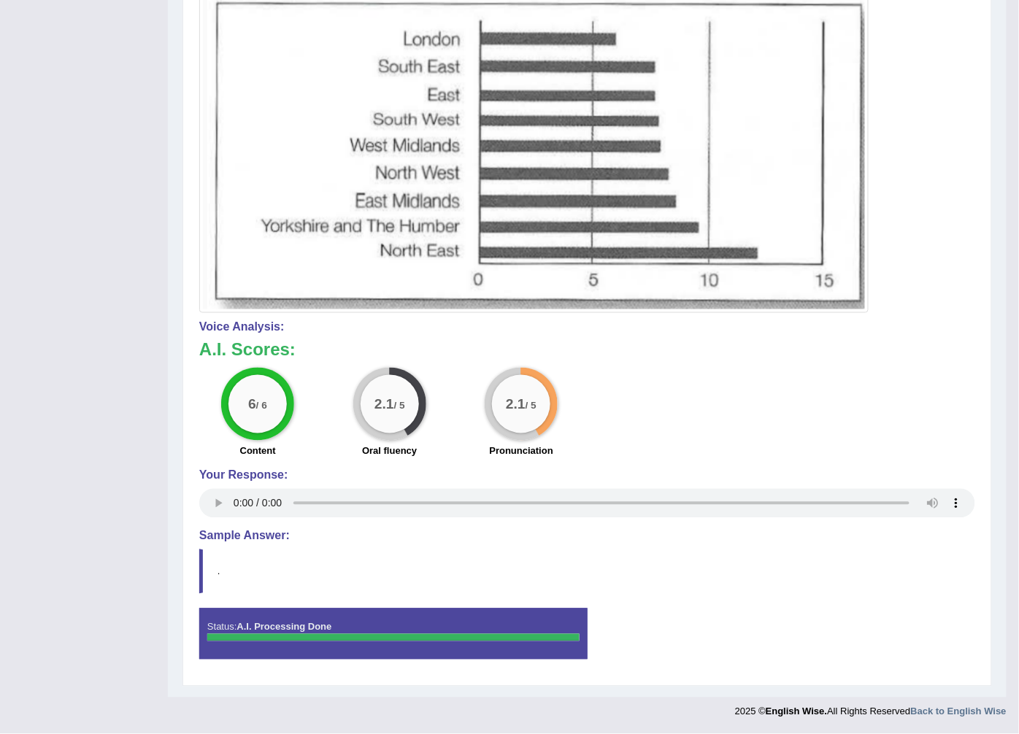
click at [926, 607] on div "Instructions: Look at the image below. In 25 seconds, please speak into the mic…" at bounding box center [587, 237] width 783 height 882
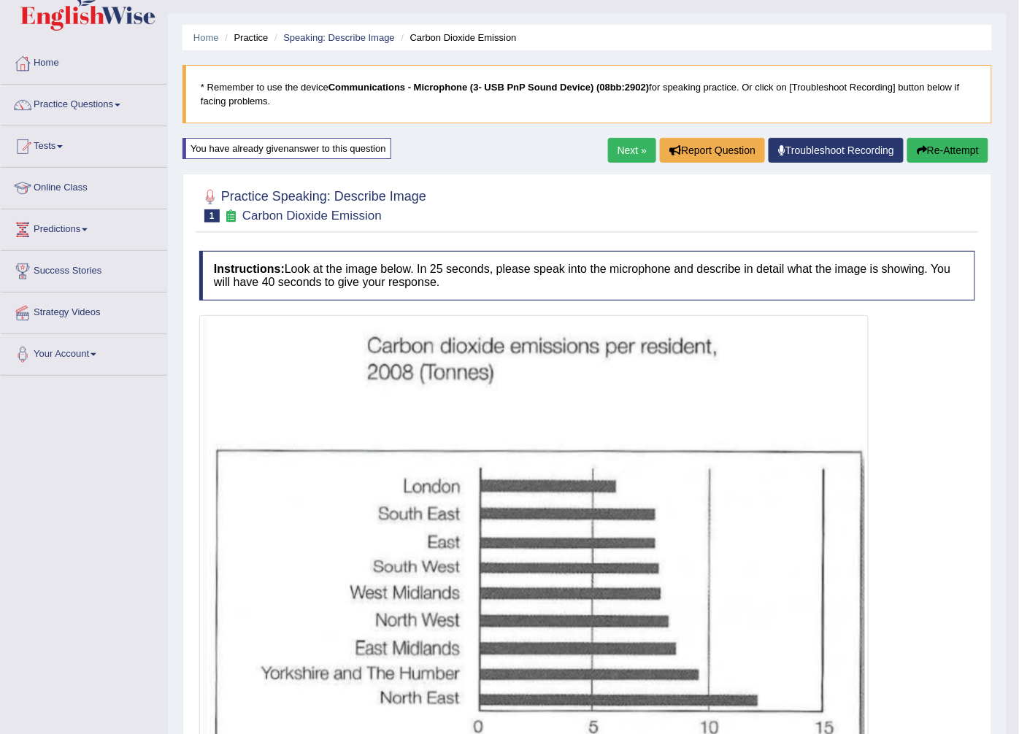
scroll to position [0, 0]
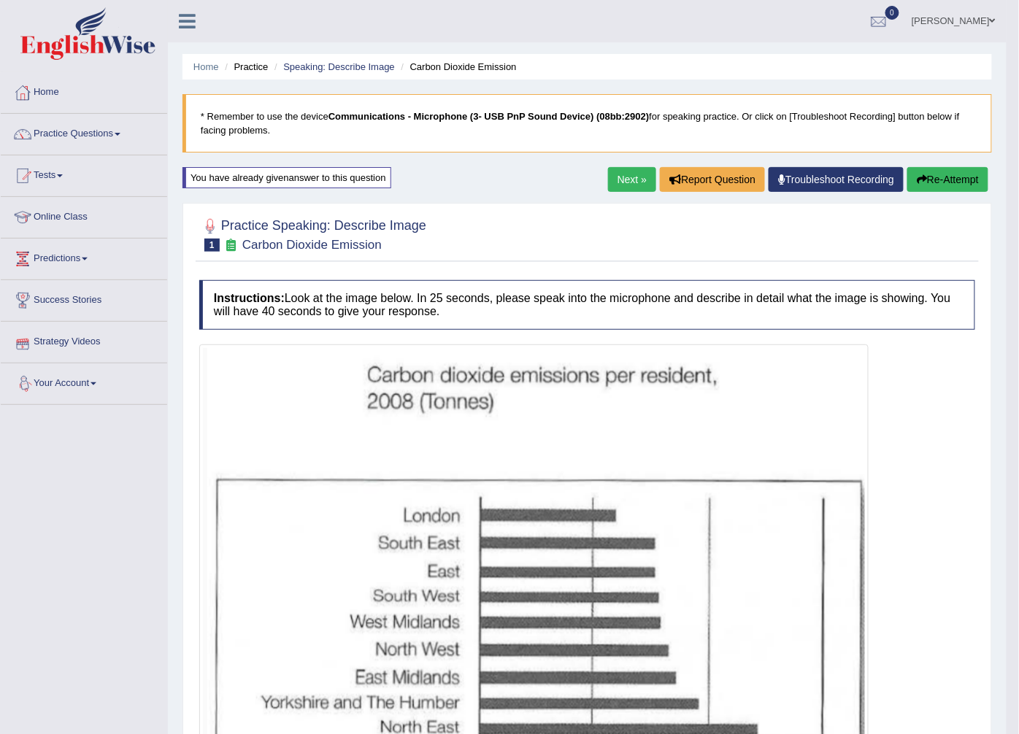
click at [47, 346] on link "Strategy Videos" at bounding box center [84, 340] width 166 height 36
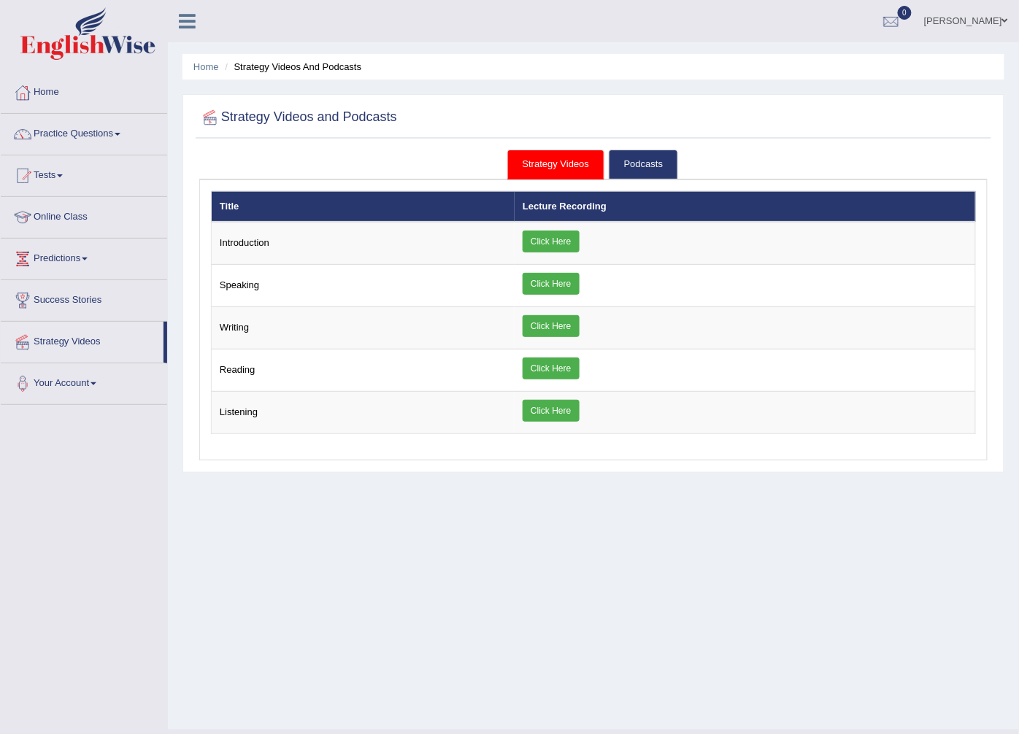
click at [1001, 20] on link "[PERSON_NAME]" at bounding box center [966, 19] width 106 height 38
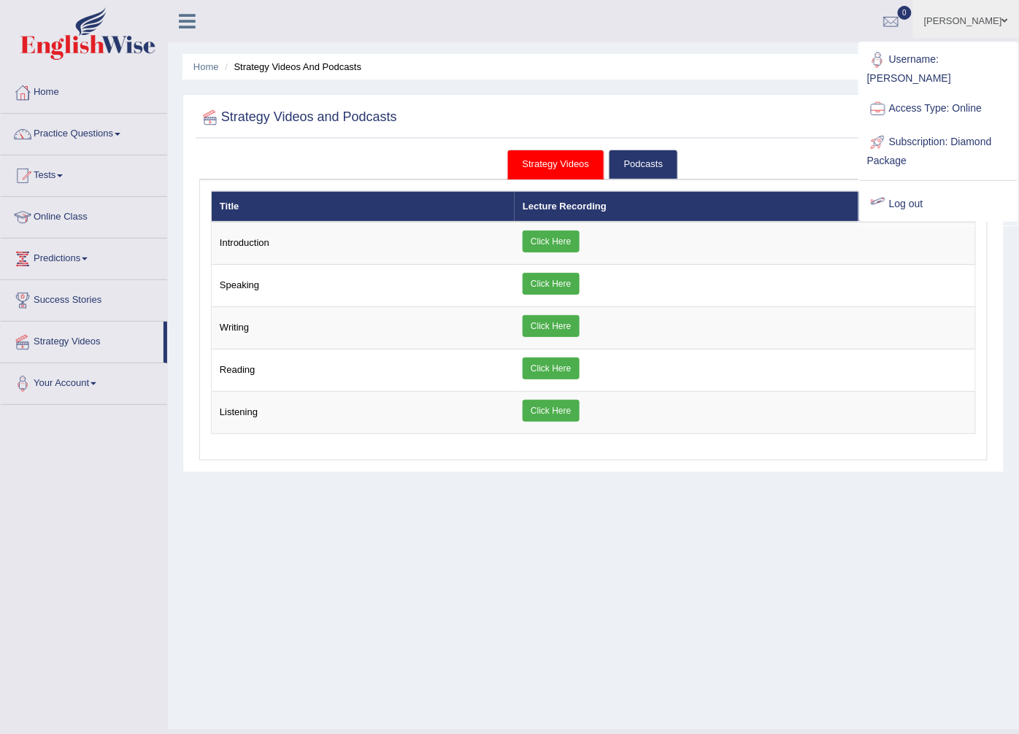
click at [909, 188] on link "Log out" at bounding box center [939, 205] width 158 height 34
